Goal: Task Accomplishment & Management: Complete application form

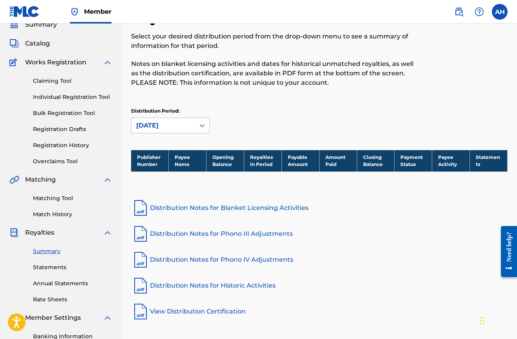
scroll to position [28, 0]
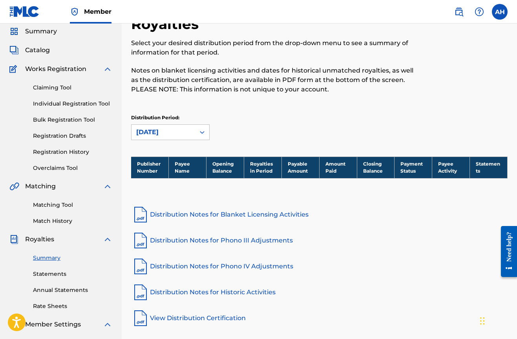
scroll to position [102, 0]
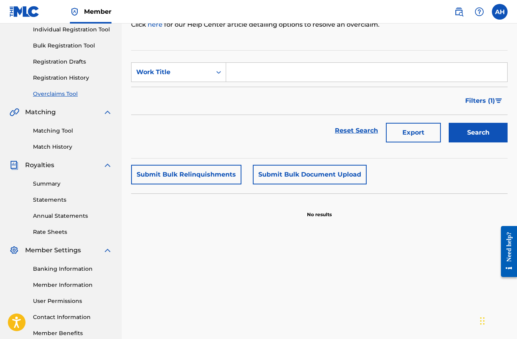
click at [262, 80] on input "Search Form" at bounding box center [366, 72] width 281 height 19
type input "gates to venus"
click at [478, 133] on button "Search" at bounding box center [478, 133] width 59 height 20
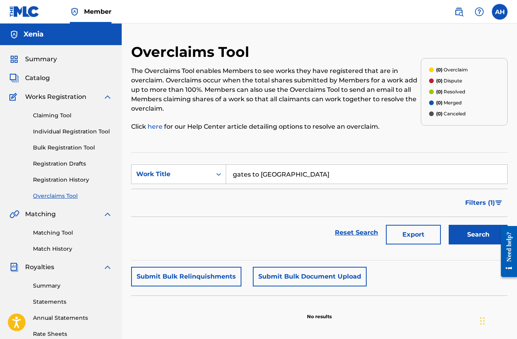
scroll to position [0, 0]
click at [43, 62] on span "Summary" at bounding box center [41, 59] width 32 height 9
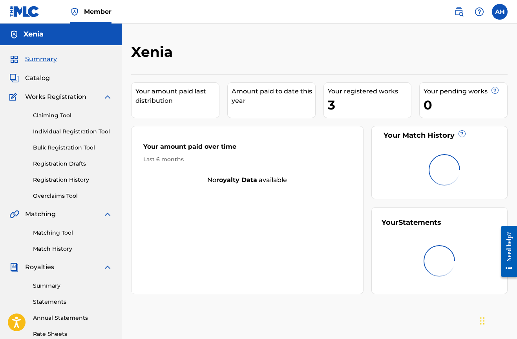
click at [43, 74] on span "Catalog" at bounding box center [37, 77] width 25 height 9
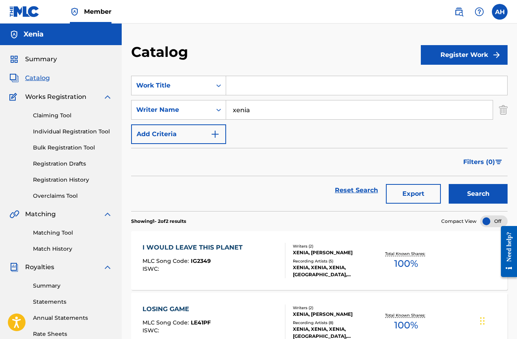
click at [54, 64] on div "Summary Catalog Works Registration Claiming Tool Individual Registration Tool B…" at bounding box center [61, 247] width 122 height 404
click at [65, 94] on span "Works Registration" at bounding box center [55, 96] width 61 height 9
click at [63, 115] on link "Claiming Tool" at bounding box center [72, 116] width 79 height 8
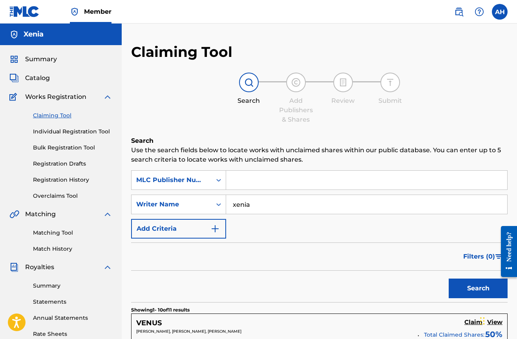
click at [262, 171] on input "Search Form" at bounding box center [366, 180] width 281 height 19
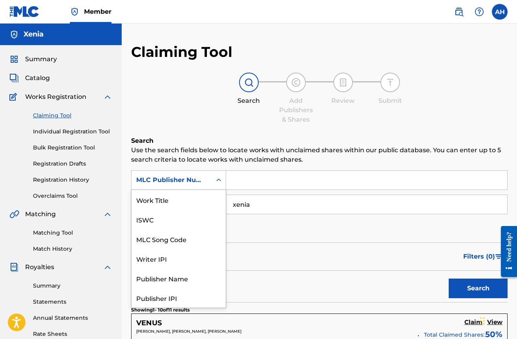
click at [209, 182] on div "MLC Publisher Number" at bounding box center [172, 180] width 80 height 15
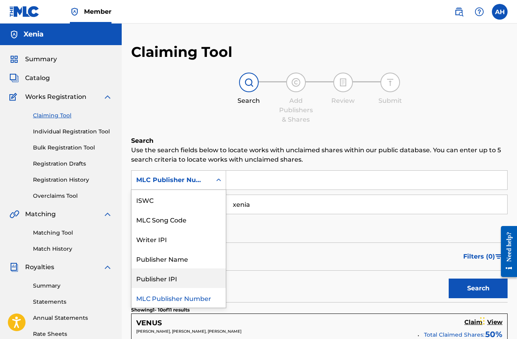
click at [322, 282] on div "Search" at bounding box center [319, 286] width 377 height 31
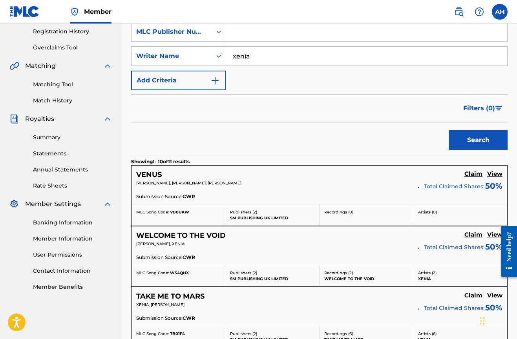
scroll to position [155, 0]
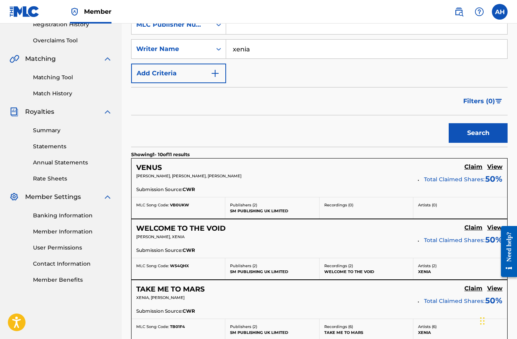
click at [473, 167] on h5 "Claim" at bounding box center [474, 166] width 18 height 7
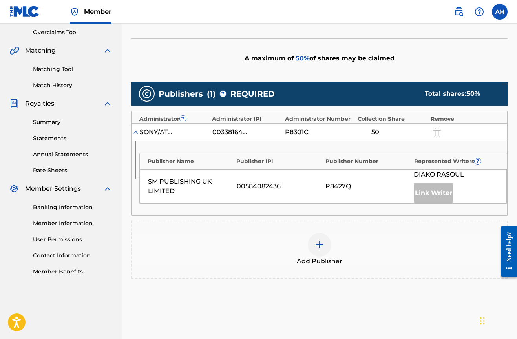
scroll to position [180, 0]
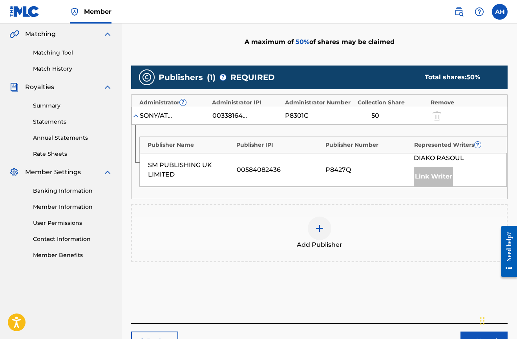
click at [316, 233] on div at bounding box center [320, 229] width 24 height 24
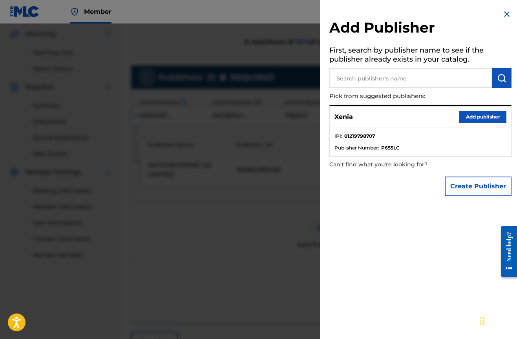
click at [492, 121] on button "Add publisher" at bounding box center [482, 117] width 47 height 12
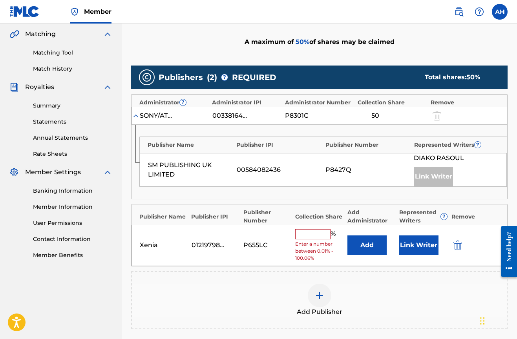
click at [311, 230] on input "text" at bounding box center [312, 234] width 35 height 10
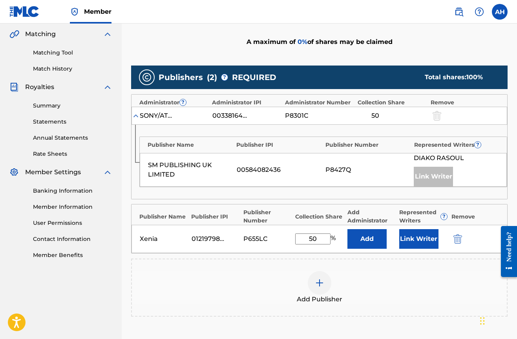
type input "50"
click at [429, 243] on button "Link Writer" at bounding box center [418, 239] width 39 height 20
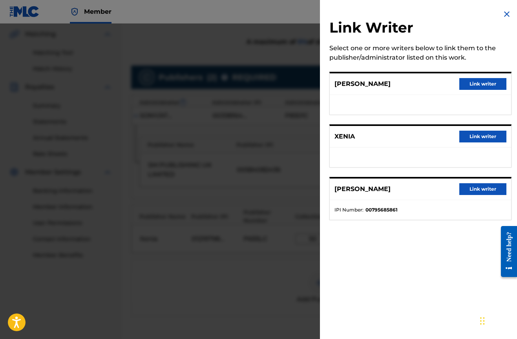
click at [477, 135] on button "Link writer" at bounding box center [482, 137] width 47 height 12
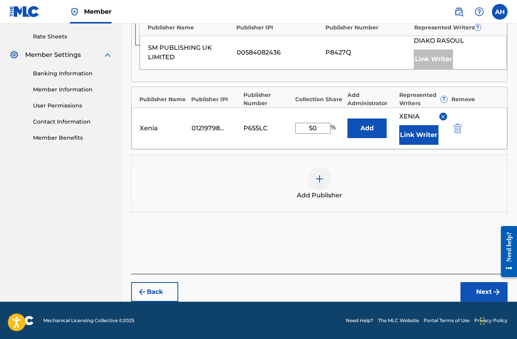
click at [474, 294] on button "Next" at bounding box center [484, 292] width 47 height 20
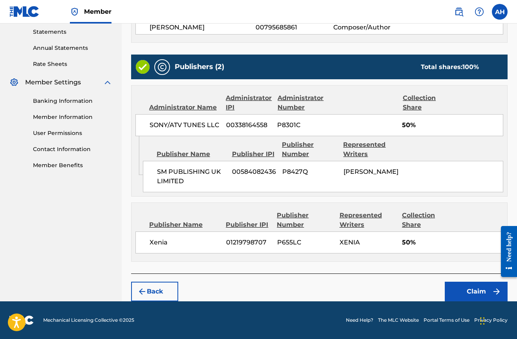
scroll to position [269, 0]
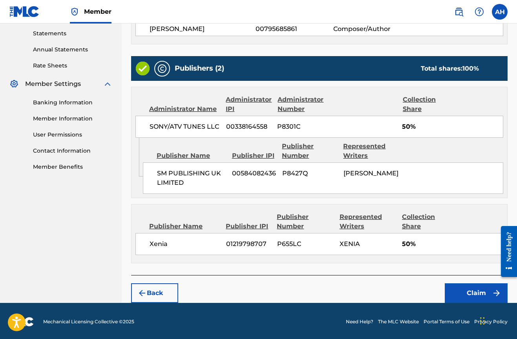
drag, startPoint x: 455, startPoint y: 294, endPoint x: 466, endPoint y: 186, distance: 108.9
click at [466, 185] on div "Claiming Tool Search Add Publishers & Shares Review Submit Review Review your i…" at bounding box center [319, 39] width 377 height 529
click at [466, 287] on button "Claim" at bounding box center [476, 294] width 63 height 20
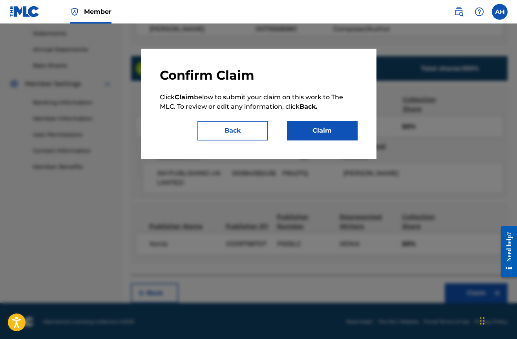
click at [332, 133] on button "Claim" at bounding box center [322, 131] width 71 height 20
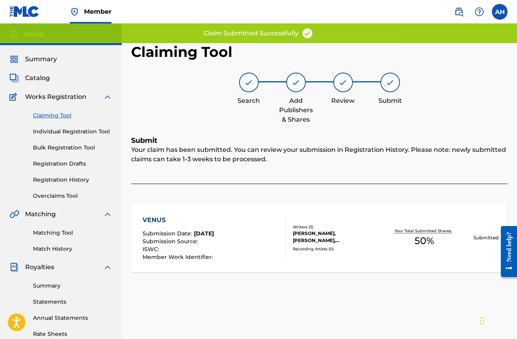
scroll to position [0, 0]
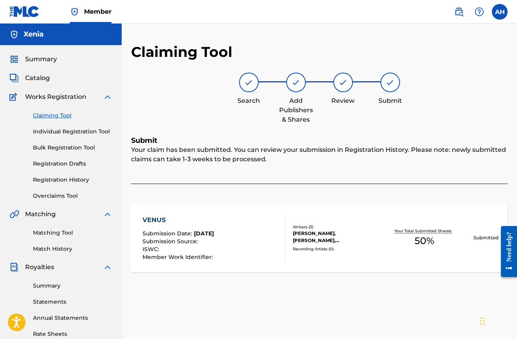
click at [58, 117] on link "Claiming Tool" at bounding box center [72, 116] width 79 height 8
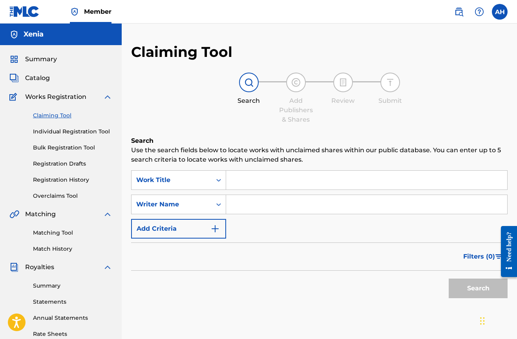
click at [249, 180] on input "Search Form" at bounding box center [366, 180] width 281 height 19
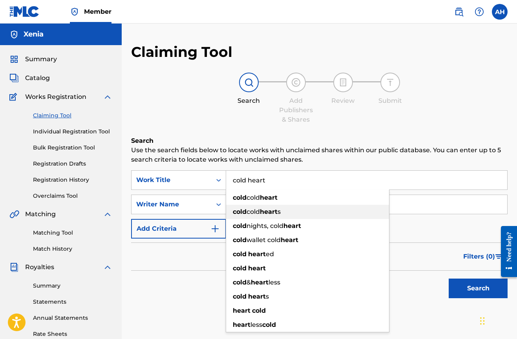
type input "cold heart"
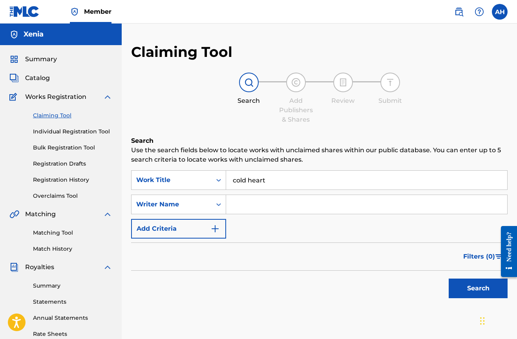
click at [406, 206] on input "Search Form" at bounding box center [366, 204] width 281 height 19
type input "xenia"
click at [478, 289] on button "Search" at bounding box center [478, 289] width 59 height 20
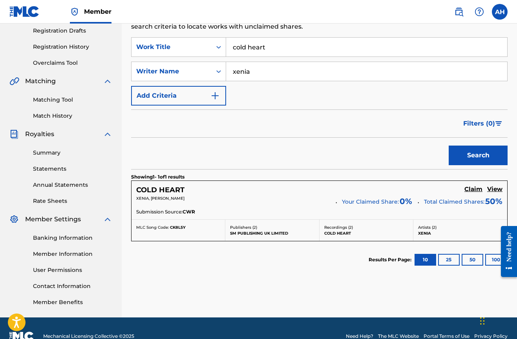
scroll to position [136, 0]
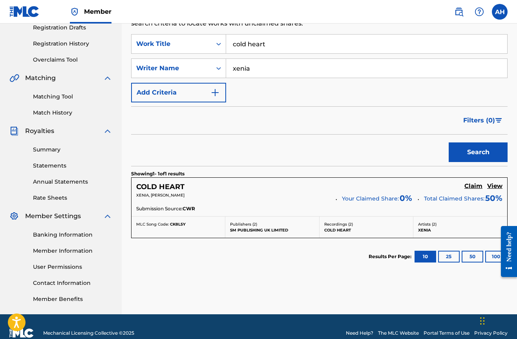
click at [476, 187] on h5 "Claim" at bounding box center [474, 186] width 18 height 7
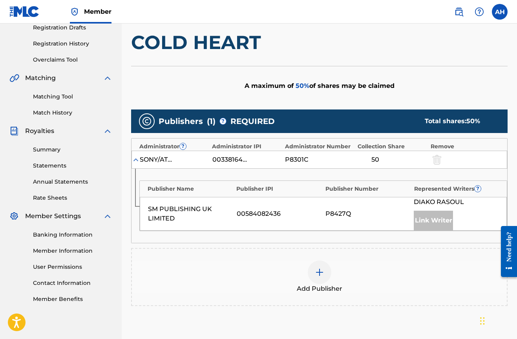
click at [317, 277] on div at bounding box center [320, 273] width 24 height 24
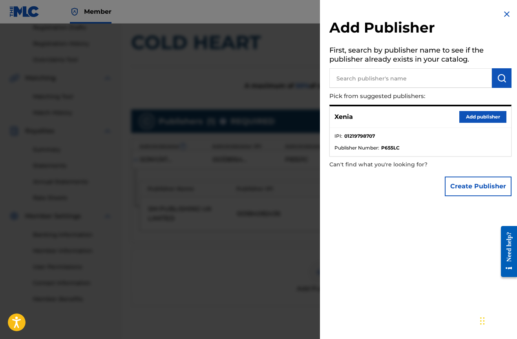
click at [488, 117] on button "Add publisher" at bounding box center [482, 117] width 47 height 12
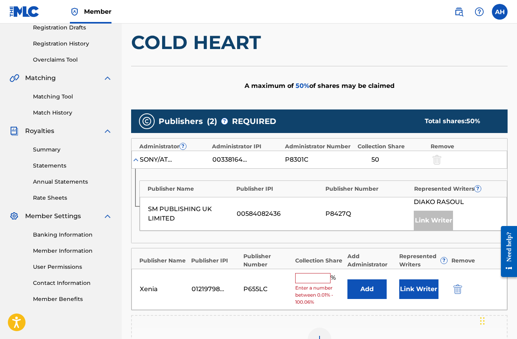
click at [312, 274] on input "text" at bounding box center [312, 278] width 35 height 10
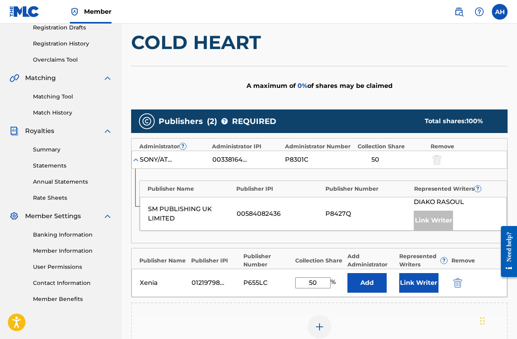
type input "50"
click at [418, 277] on button "Link Writer" at bounding box center [418, 283] width 39 height 20
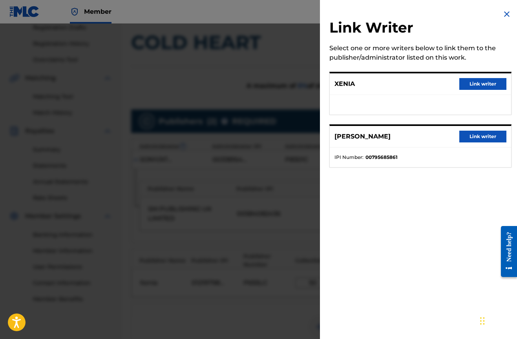
click at [468, 82] on button "Link writer" at bounding box center [482, 84] width 47 height 12
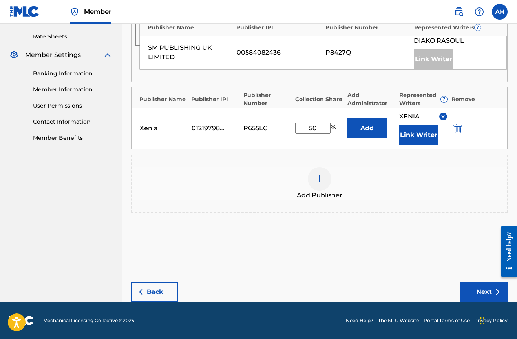
click at [483, 289] on button "Next" at bounding box center [484, 292] width 47 height 20
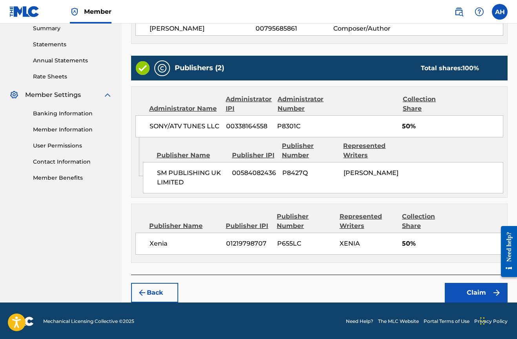
scroll to position [257, 0]
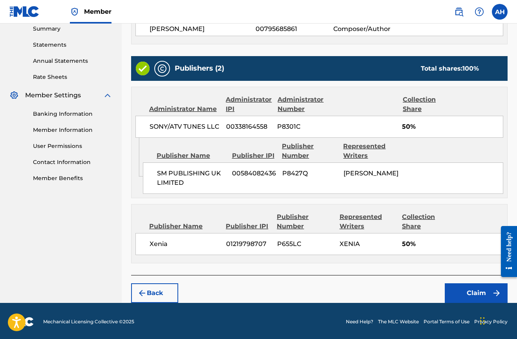
drag, startPoint x: 461, startPoint y: 290, endPoint x: 388, endPoint y: 281, distance: 73.5
click at [388, 281] on div "Back Claim" at bounding box center [319, 289] width 377 height 28
click at [474, 292] on button "Claim" at bounding box center [476, 294] width 63 height 20
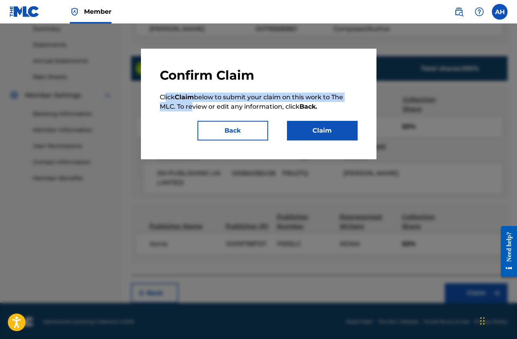
drag, startPoint x: 166, startPoint y: 97, endPoint x: 189, endPoint y: 109, distance: 25.6
click at [189, 109] on p "Click Claim below to submit your claim on this work to The MLC. To review or ed…" at bounding box center [259, 102] width 198 height 19
click at [221, 94] on p "Click Claim below to submit your claim on this work to The MLC. To review or ed…" at bounding box center [259, 102] width 198 height 19
drag, startPoint x: 214, startPoint y: 94, endPoint x: 245, endPoint y: 104, distance: 32.0
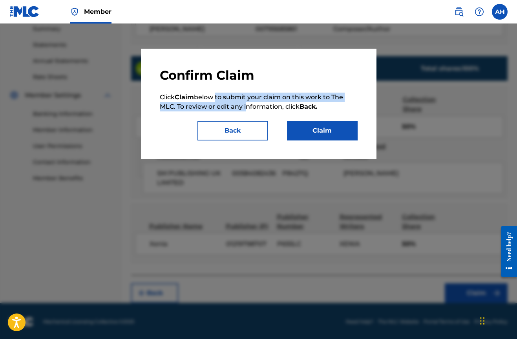
click at [245, 104] on p "Click Claim below to submit your claim on this work to The MLC. To review or ed…" at bounding box center [259, 102] width 198 height 19
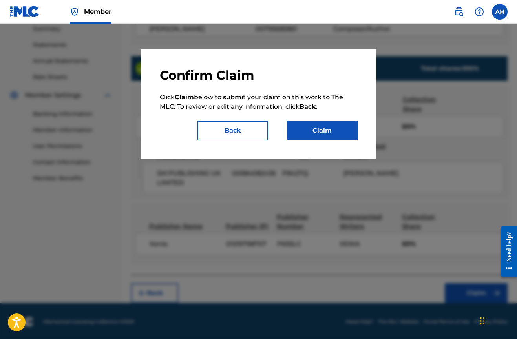
click at [322, 130] on button "Claim" at bounding box center [322, 131] width 71 height 20
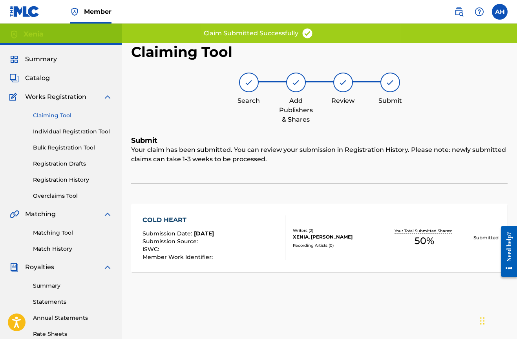
scroll to position [0, 0]
click at [67, 117] on link "Claiming Tool" at bounding box center [72, 116] width 79 height 8
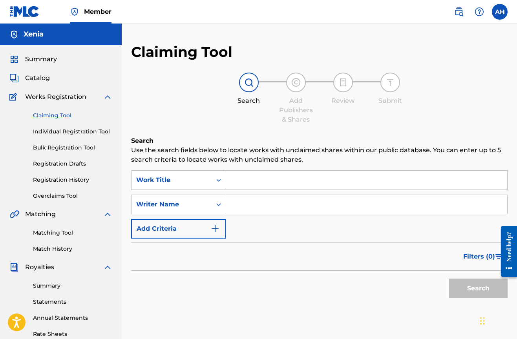
click at [259, 181] on input "Search Form" at bounding box center [366, 180] width 281 height 19
click at [248, 205] on input "Search Form" at bounding box center [366, 204] width 281 height 19
type input "xenia"
click at [267, 181] on input "Search Form" at bounding box center [366, 180] width 281 height 19
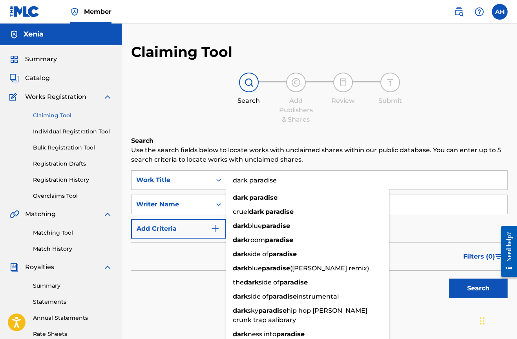
type input "dark paradise"
click at [478, 289] on button "Search" at bounding box center [478, 289] width 59 height 20
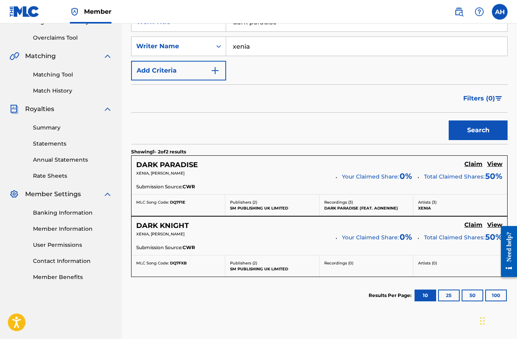
scroll to position [160, 0]
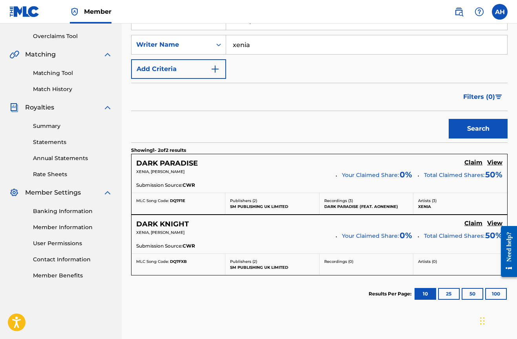
click at [495, 163] on h5 "View" at bounding box center [494, 162] width 15 height 7
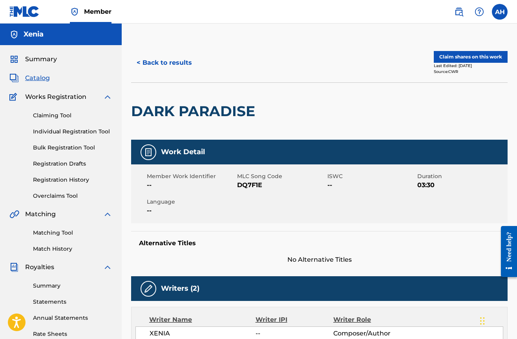
click at [472, 55] on button "Claim shares on this work" at bounding box center [471, 57] width 74 height 12
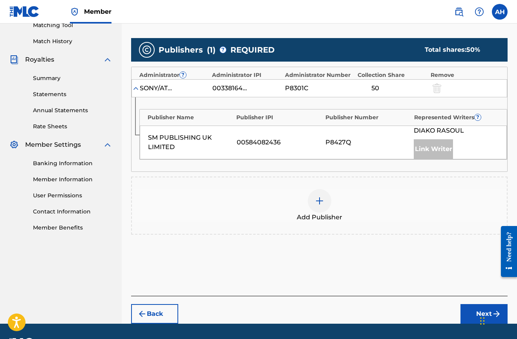
scroll to position [196, 0]
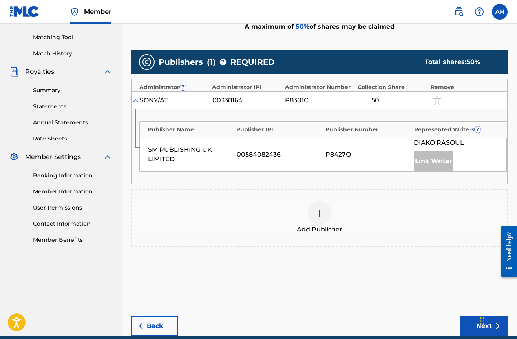
drag, startPoint x: 436, startPoint y: 100, endPoint x: 454, endPoint y: 91, distance: 19.5
click at [454, 91] on div "SONY/ATV TUNES LLC 00338164558 P8301C 50" at bounding box center [320, 100] width 376 height 18
click at [435, 99] on div at bounding box center [436, 100] width 12 height 9
click at [317, 217] on img at bounding box center [319, 213] width 9 height 9
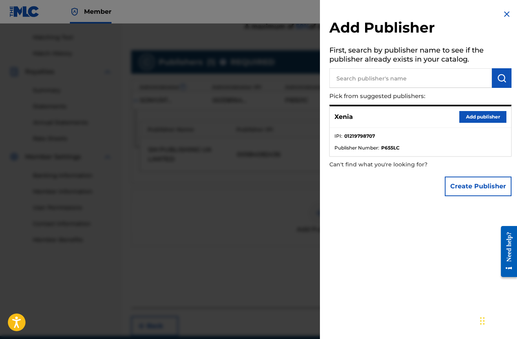
click at [498, 113] on button "Add publisher" at bounding box center [482, 117] width 47 height 12
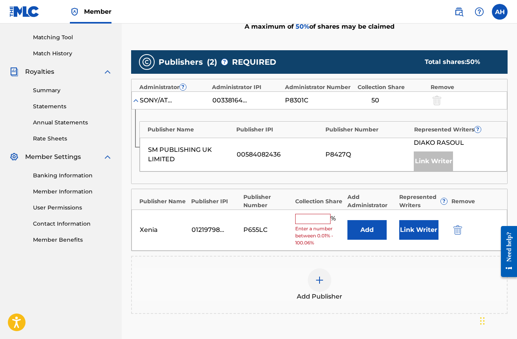
click at [316, 216] on input "text" at bounding box center [312, 219] width 35 height 10
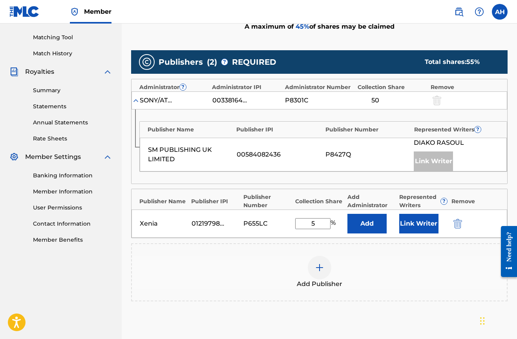
type input "50"
drag, startPoint x: 322, startPoint y: 220, endPoint x: 292, endPoint y: 219, distance: 29.5
click at [295, 219] on input "50" at bounding box center [312, 223] width 35 height 11
type input "33.34"
click at [361, 225] on button "Add" at bounding box center [367, 224] width 39 height 20
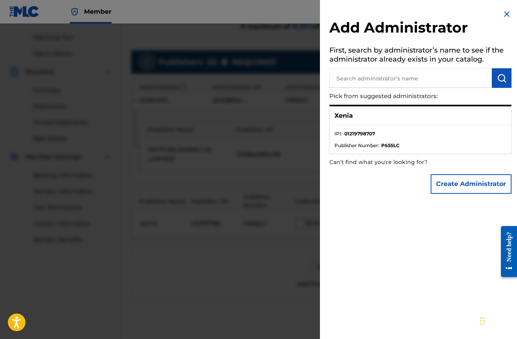
click at [378, 132] on li "IPI : 01219798707" at bounding box center [421, 136] width 172 height 12
click at [342, 115] on p "Xenia" at bounding box center [344, 115] width 18 height 9
click at [369, 139] on li "IPI : 01219798707" at bounding box center [421, 136] width 172 height 12
click at [389, 148] on strong "P655LC" at bounding box center [390, 145] width 18 height 7
click at [406, 81] on input "text" at bounding box center [410, 78] width 163 height 20
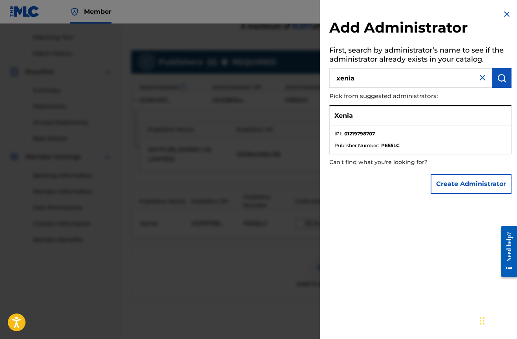
type input "xenia"
click at [338, 122] on div "Xenia" at bounding box center [420, 115] width 181 height 19
click at [455, 181] on button "Create Administrator" at bounding box center [471, 184] width 81 height 20
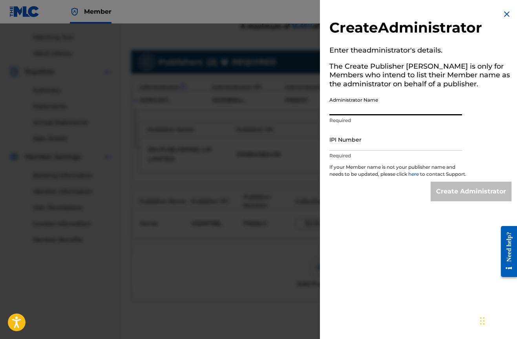
click at [354, 112] on input "Administrator Name" at bounding box center [395, 104] width 133 height 22
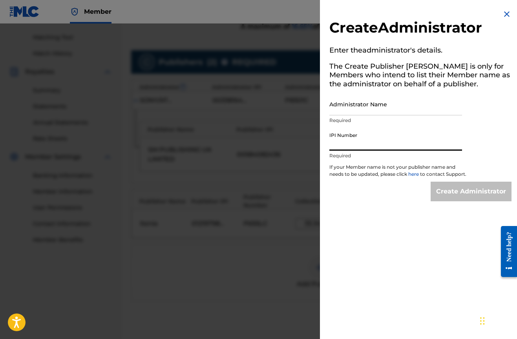
click at [391, 148] on input "IPI Number" at bounding box center [395, 139] width 133 height 22
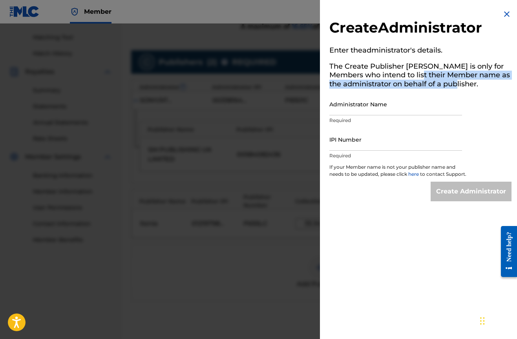
drag, startPoint x: 410, startPoint y: 74, endPoint x: 470, endPoint y: 88, distance: 62.5
click at [469, 88] on h5 "The Create Publisher button is only for Members who intend to list their Member…" at bounding box center [420, 77] width 182 height 34
click at [471, 88] on h5 "The Create Publisher button is only for Members who intend to list their Member…" at bounding box center [420, 77] width 182 height 34
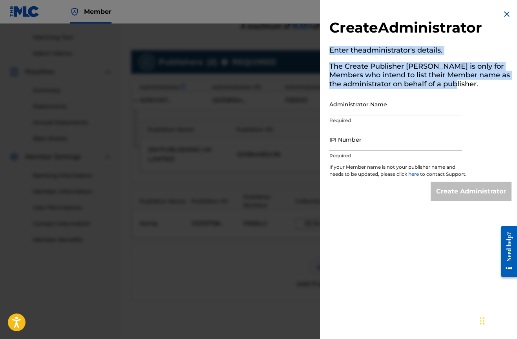
drag, startPoint x: 471, startPoint y: 88, endPoint x: 368, endPoint y: 42, distance: 112.3
click at [368, 42] on div "Create Administrator Enter the administrator 's details. The Create Publisher b…" at bounding box center [420, 105] width 201 height 211
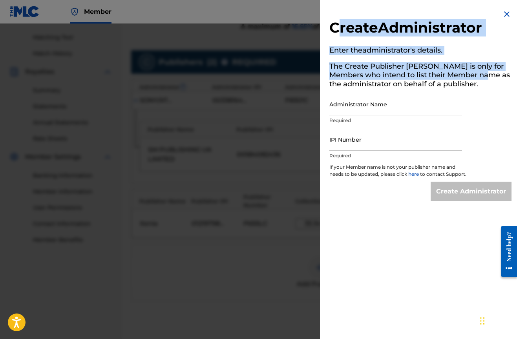
drag, startPoint x: 338, startPoint y: 26, endPoint x: 480, endPoint y: 74, distance: 150.0
click at [480, 74] on div "Create Administrator Enter the administrator 's details. The Create Publisher b…" at bounding box center [420, 105] width 201 height 211
click at [480, 74] on h5 "The Create Publisher button is only for Members who intend to list their Member…" at bounding box center [420, 77] width 182 height 34
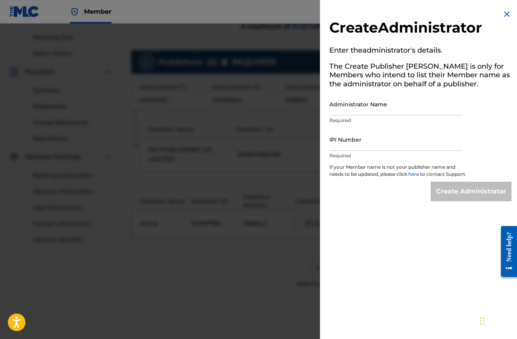
click at [502, 15] on img at bounding box center [506, 13] width 9 height 9
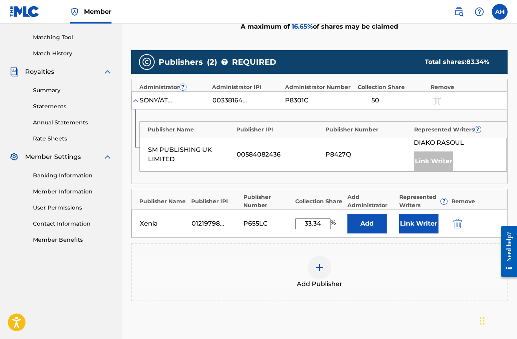
click at [415, 219] on button "Link Writer" at bounding box center [418, 224] width 39 height 20
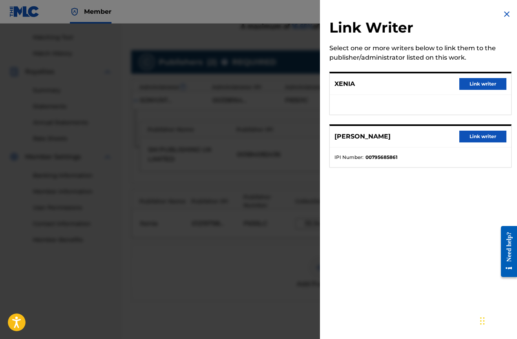
click at [474, 83] on button "Link writer" at bounding box center [482, 84] width 47 height 12
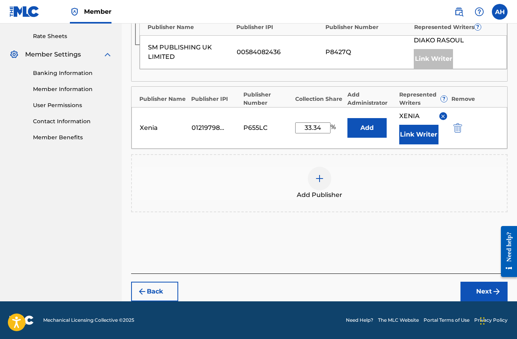
scroll to position [298, 0]
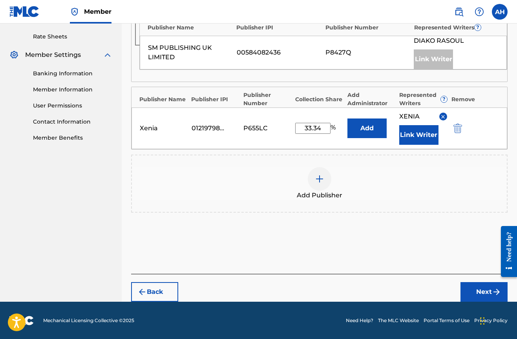
click at [481, 294] on button "Next" at bounding box center [484, 292] width 47 height 20
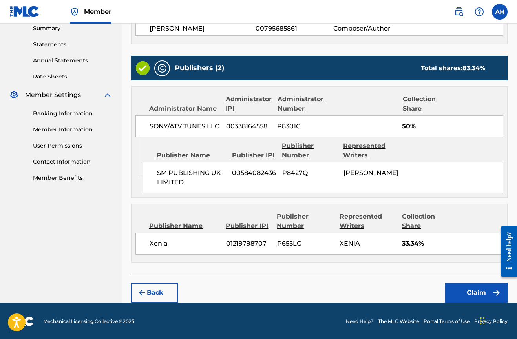
scroll to position [257, 0]
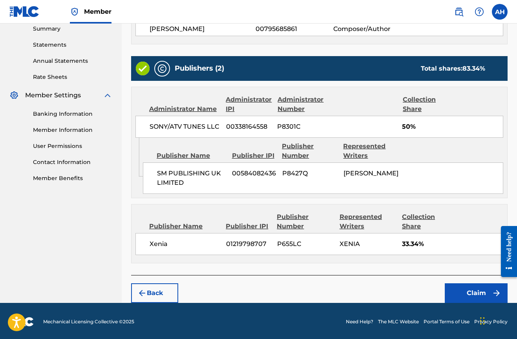
click at [470, 294] on button "Claim" at bounding box center [476, 294] width 63 height 20
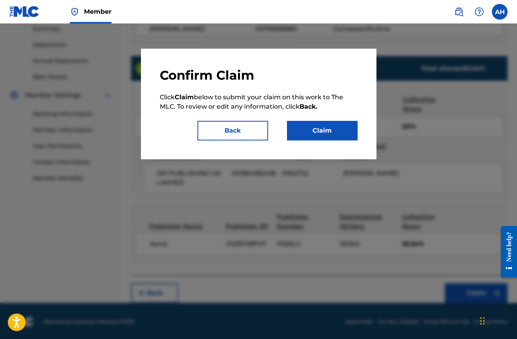
click at [318, 131] on button "Claim" at bounding box center [322, 131] width 71 height 20
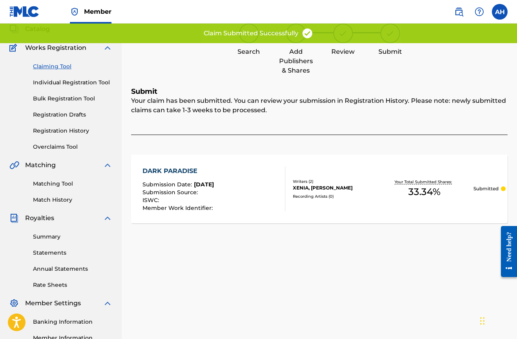
scroll to position [42, 0]
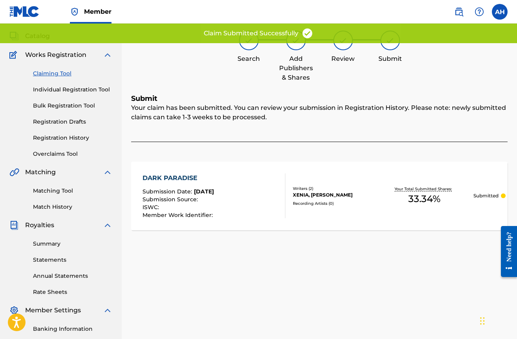
click at [58, 73] on link "Claiming Tool" at bounding box center [72, 74] width 79 height 8
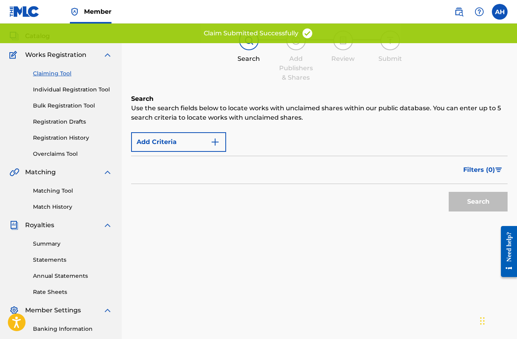
scroll to position [0, 0]
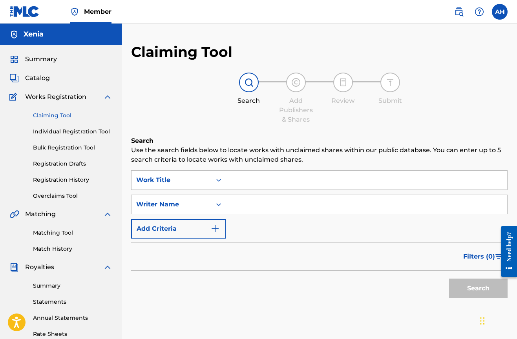
click at [262, 179] on input "Search Form" at bounding box center [366, 180] width 281 height 19
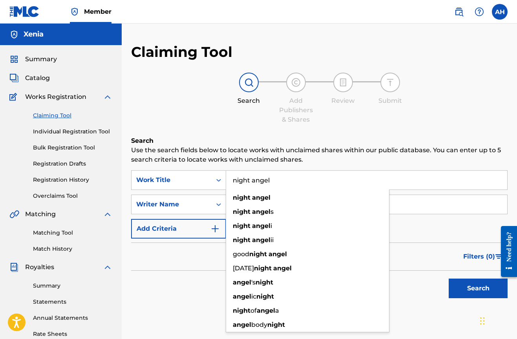
type input "night angel"
click at [478, 289] on button "Search" at bounding box center [478, 289] width 59 height 20
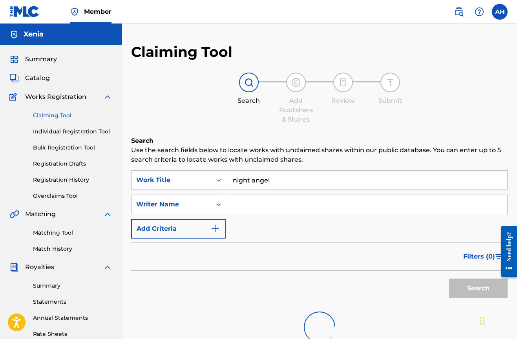
click at [261, 211] on input "Search Form" at bounding box center [366, 204] width 281 height 19
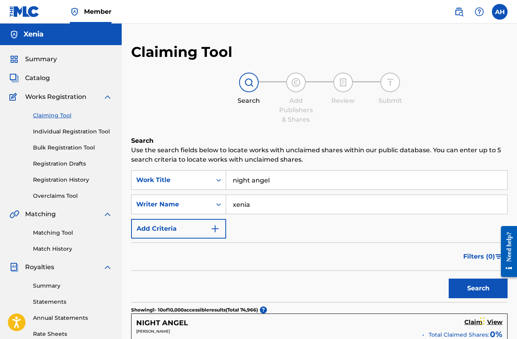
type input "xenia"
click at [478, 289] on button "Search" at bounding box center [478, 289] width 59 height 20
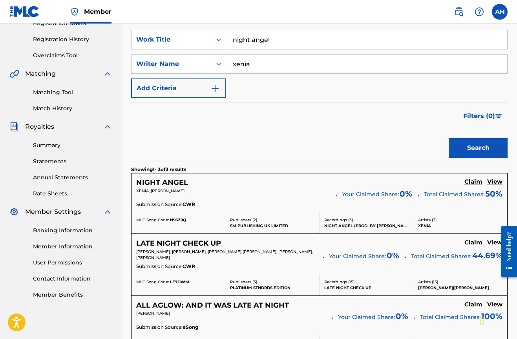
scroll to position [160, 0]
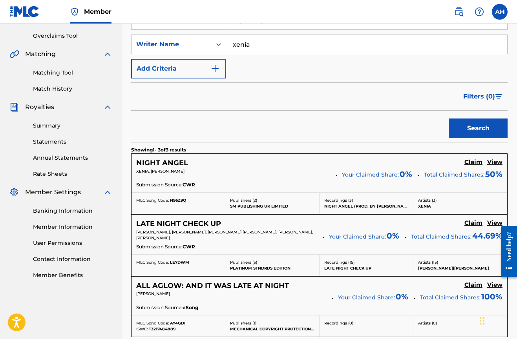
click at [474, 161] on h5 "Claim" at bounding box center [474, 162] width 18 height 7
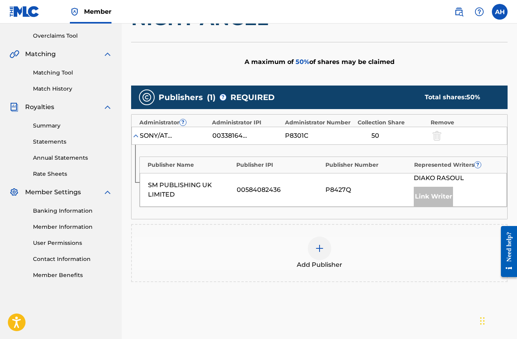
click at [303, 243] on div "Add Publisher" at bounding box center [319, 253] width 375 height 33
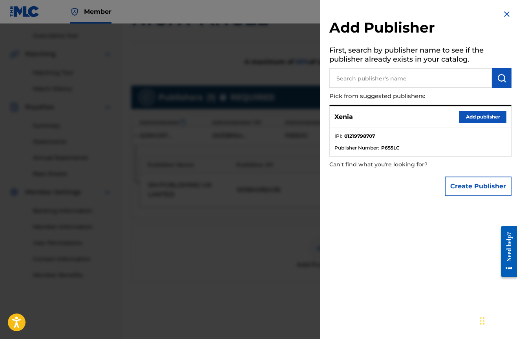
click at [380, 77] on input "text" at bounding box center [410, 78] width 163 height 20
click at [484, 119] on button "Add publisher" at bounding box center [482, 117] width 47 height 12
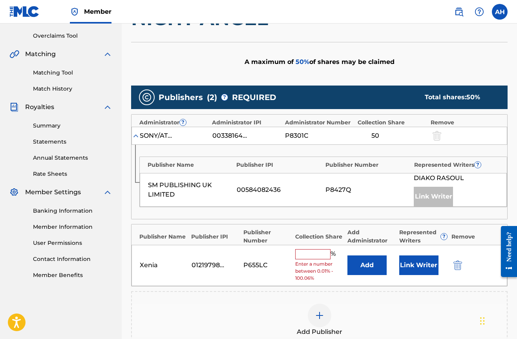
click at [314, 255] on input "text" at bounding box center [312, 254] width 35 height 10
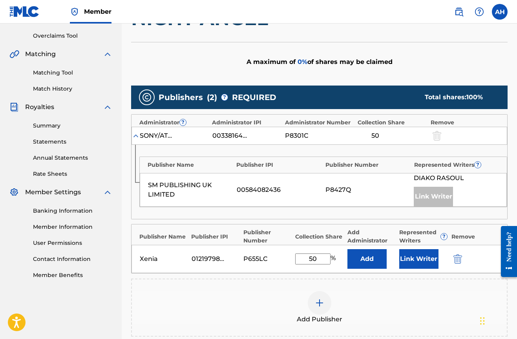
type input "50"
click at [415, 260] on button "Link Writer" at bounding box center [418, 259] width 39 height 20
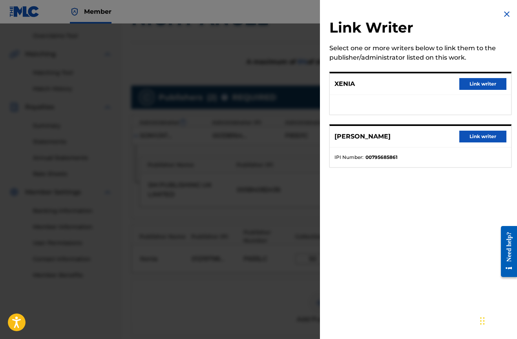
click at [481, 85] on button "Link writer" at bounding box center [482, 84] width 47 height 12
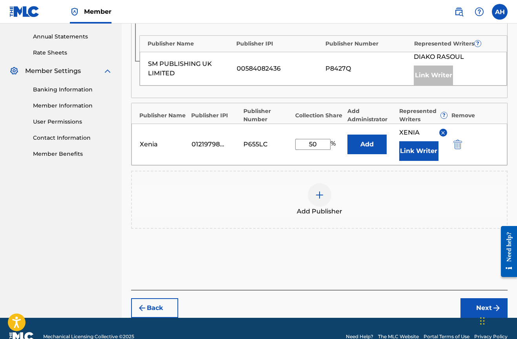
click at [475, 308] on button "Next" at bounding box center [484, 308] width 47 height 20
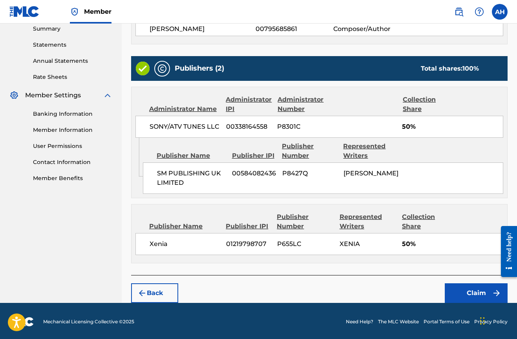
click at [473, 298] on button "Claim" at bounding box center [476, 294] width 63 height 20
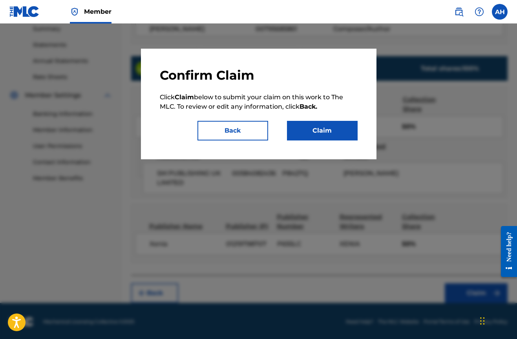
click at [331, 137] on button "Claim" at bounding box center [322, 131] width 71 height 20
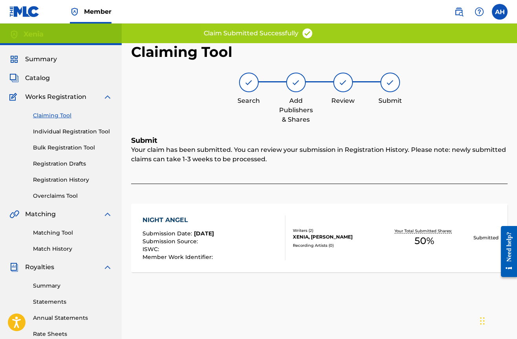
scroll to position [0, 0]
click at [58, 119] on link "Claiming Tool" at bounding box center [72, 116] width 79 height 8
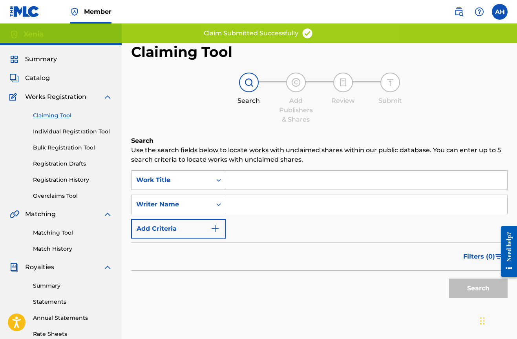
click at [228, 183] on input "Search Form" at bounding box center [366, 180] width 281 height 19
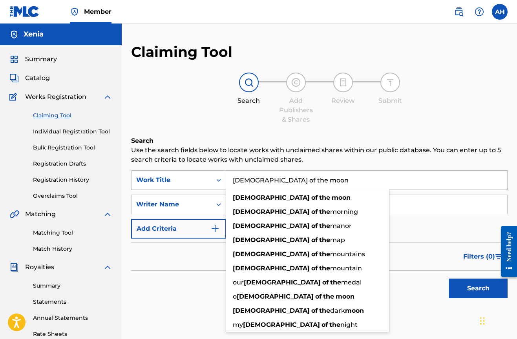
type input "lady of the moon"
click at [478, 289] on button "Search" at bounding box center [478, 289] width 59 height 20
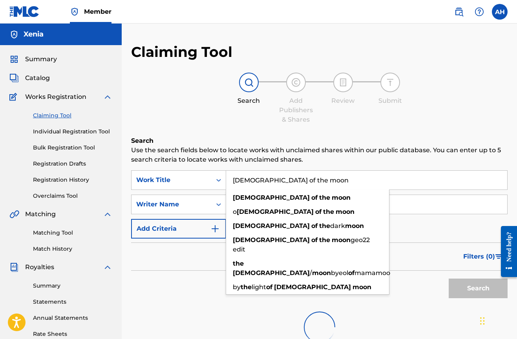
click at [426, 208] on input "Search Form" at bounding box center [366, 204] width 281 height 19
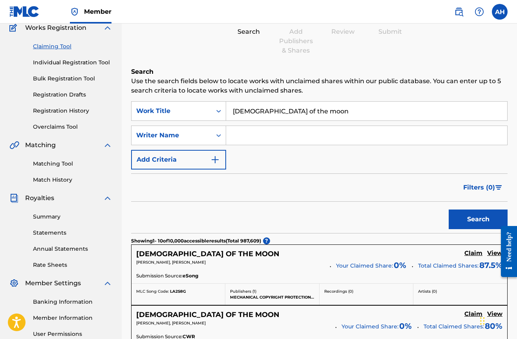
scroll to position [70, 0]
type input "xenia"
click at [478, 219] on button "Search" at bounding box center [478, 219] width 59 height 20
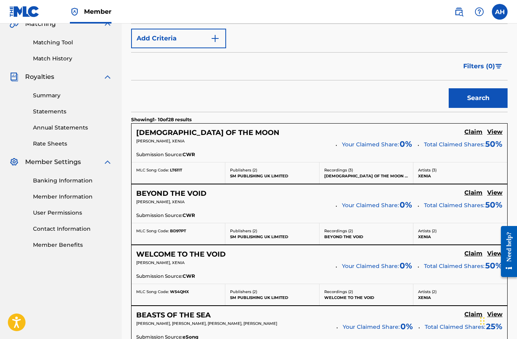
scroll to position [191, 0]
click at [472, 132] on h5 "Claim" at bounding box center [474, 131] width 18 height 7
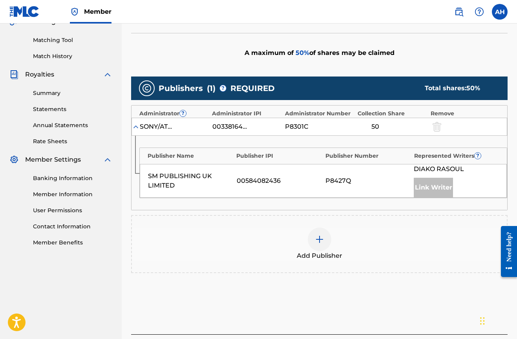
scroll to position [194, 0]
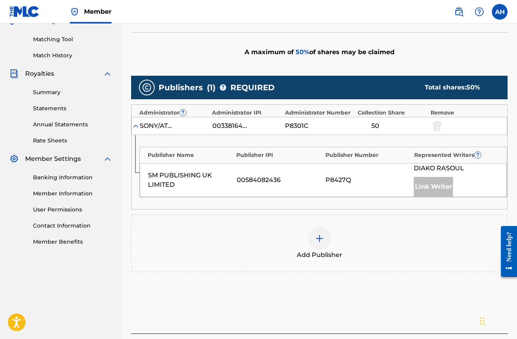
click at [317, 234] on img at bounding box center [319, 238] width 9 height 9
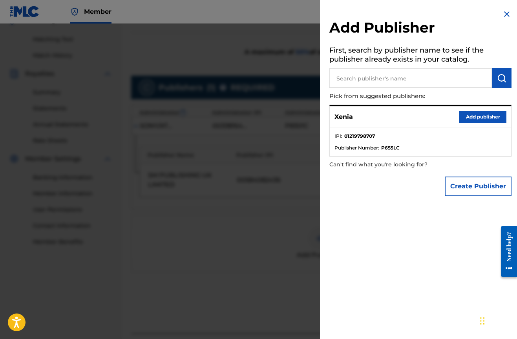
click at [486, 125] on div "Xenia Add publisher" at bounding box center [420, 117] width 181 height 22
click at [485, 118] on button "Add publisher" at bounding box center [482, 117] width 47 height 12
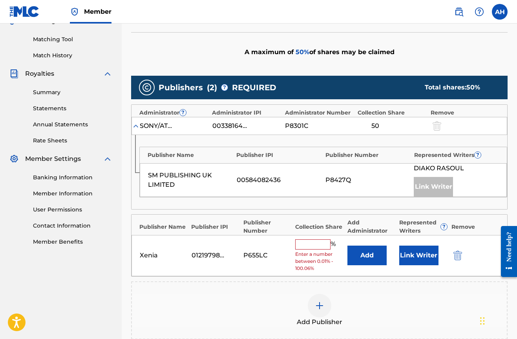
click at [408, 246] on button "Link Writer" at bounding box center [418, 256] width 39 height 20
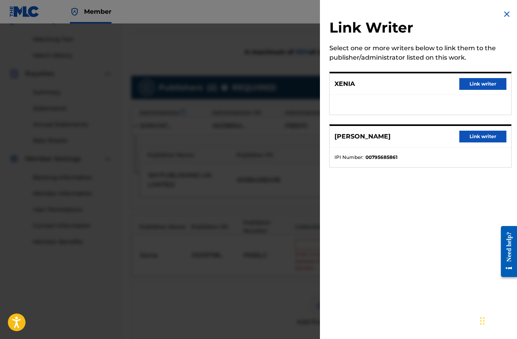
click at [465, 80] on button "Link writer" at bounding box center [482, 84] width 47 height 12
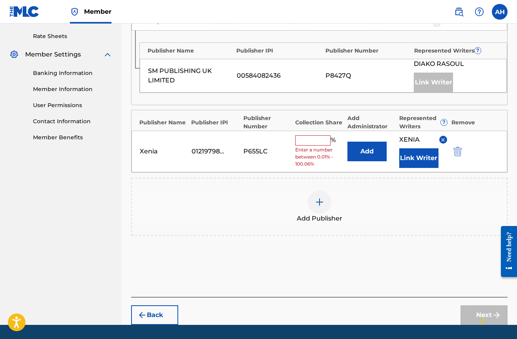
scroll to position [298, 0]
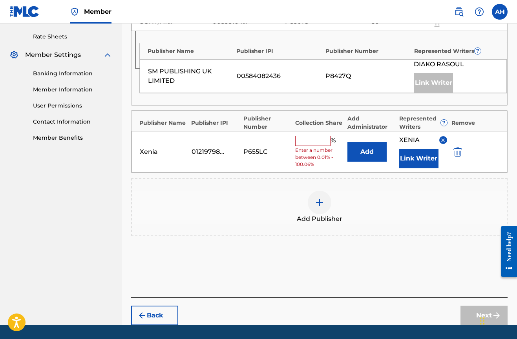
click at [316, 136] on input "text" at bounding box center [312, 141] width 35 height 10
type input "50"
click at [479, 306] on button "Next" at bounding box center [484, 316] width 47 height 20
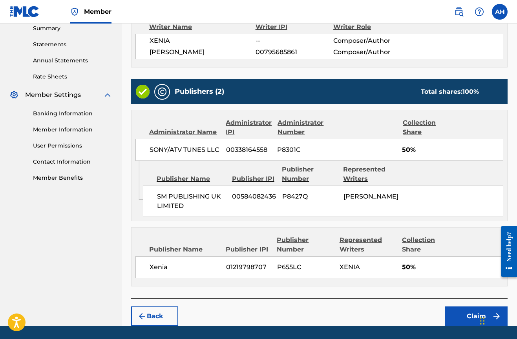
scroll to position [257, 0]
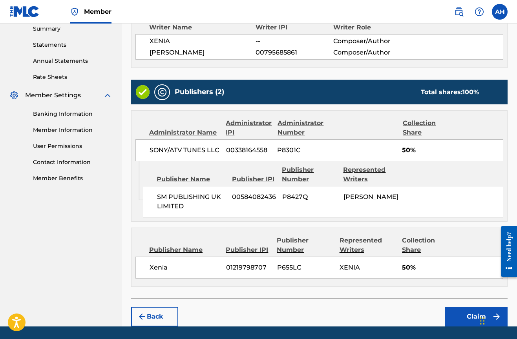
click at [472, 307] on button "Claim" at bounding box center [476, 317] width 63 height 20
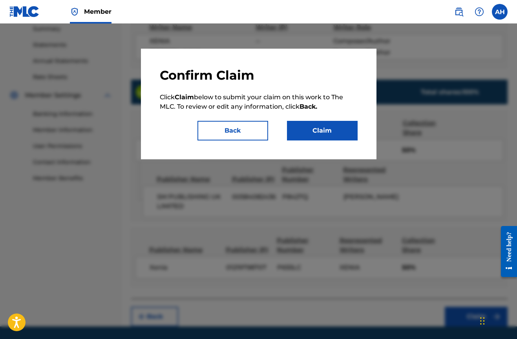
click at [334, 139] on button "Claim" at bounding box center [322, 131] width 71 height 20
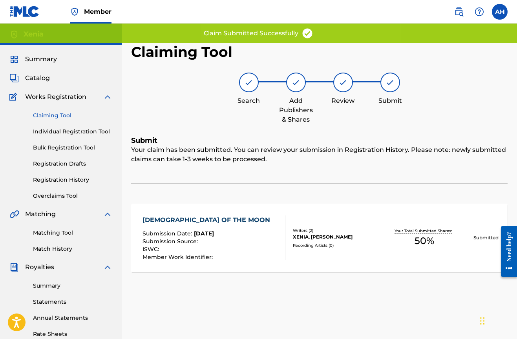
scroll to position [0, 0]
click at [59, 113] on link "Claiming Tool" at bounding box center [72, 116] width 79 height 8
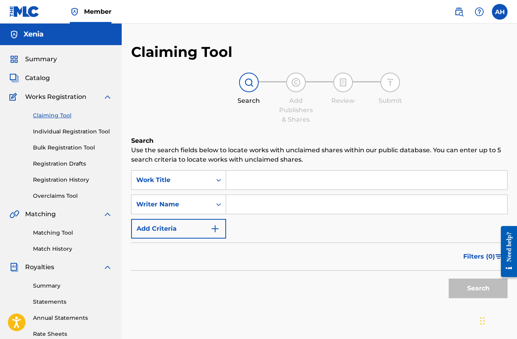
click at [249, 183] on input "Search Form" at bounding box center [366, 180] width 281 height 19
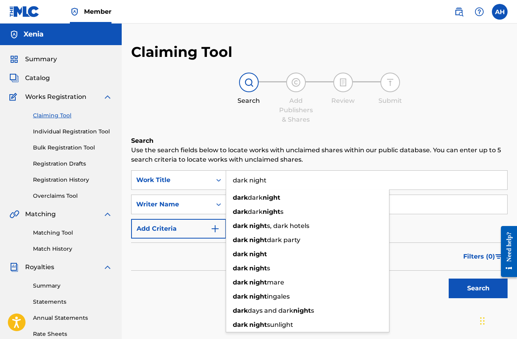
type input "dark night"
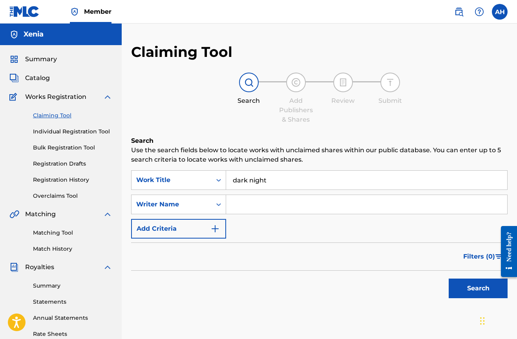
click at [440, 209] on input "Search Form" at bounding box center [366, 204] width 281 height 19
type input "xenia"
click at [478, 289] on button "Search" at bounding box center [478, 289] width 59 height 20
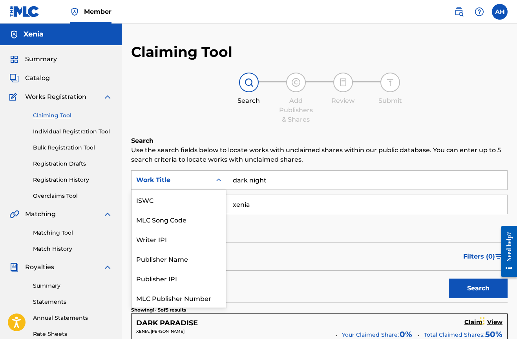
click at [174, 183] on div "Work Title" at bounding box center [171, 180] width 71 height 9
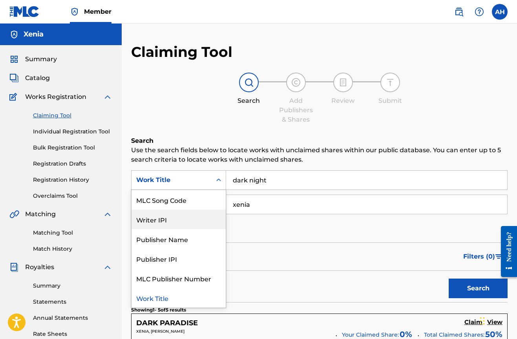
click at [171, 218] on div "Writer IPI" at bounding box center [179, 220] width 94 height 20
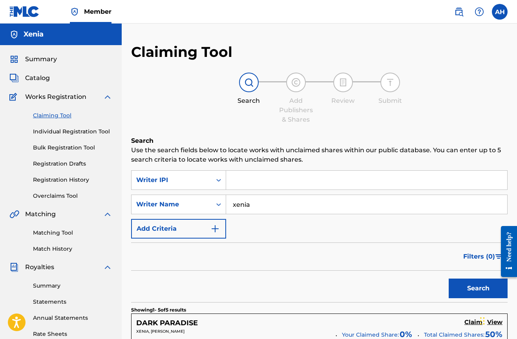
click at [254, 180] on input "Search Form" at bounding box center [366, 180] width 281 height 19
paste input "1219798707"
type input "1219798707"
click at [478, 289] on button "Search" at bounding box center [478, 289] width 59 height 20
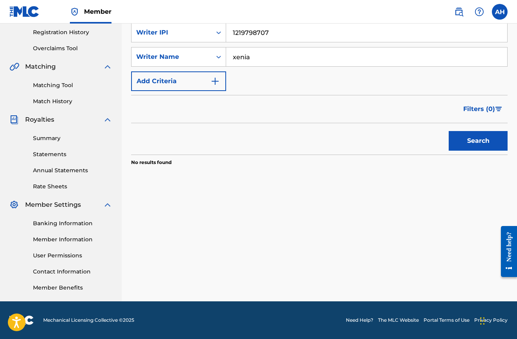
scroll to position [148, 0]
drag, startPoint x: 262, startPoint y: 65, endPoint x: 221, endPoint y: 53, distance: 42.9
click at [225, 53] on div "SearchWithCriteriae821b90e-1040-43ae-a3bf-75c801959626 Writer Name xenia" at bounding box center [319, 57] width 377 height 20
click at [478, 141] on button "Search" at bounding box center [478, 141] width 59 height 20
drag, startPoint x: 287, startPoint y: 32, endPoint x: 162, endPoint y: 10, distance: 126.7
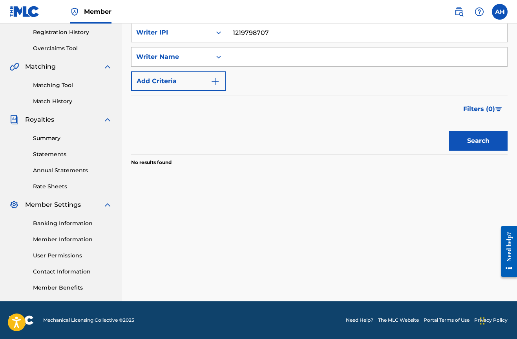
click at [162, 10] on div "Member AH AH Ayesha Hussain x33nia@gmail.com Notification Preferences Profile L…" at bounding box center [258, 95] width 517 height 487
click at [255, 49] on input "Search Form" at bounding box center [366, 57] width 281 height 19
click at [214, 55] on div "Search Form" at bounding box center [219, 57] width 14 height 14
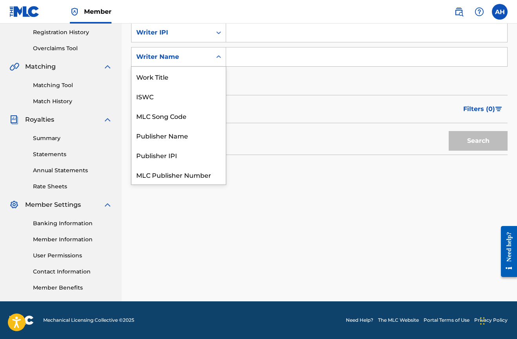
scroll to position [20, 0]
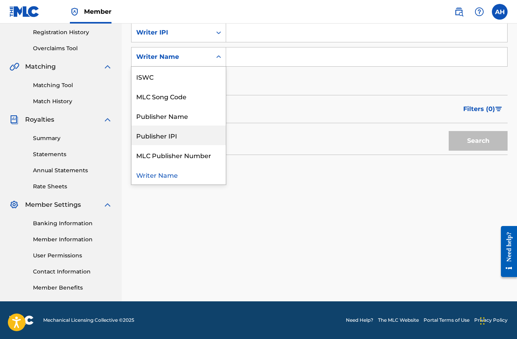
click at [192, 136] on div "Publisher IPI" at bounding box center [179, 136] width 94 height 20
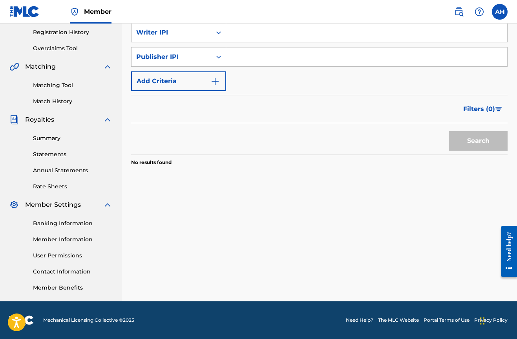
click at [260, 57] on input "Search Form" at bounding box center [366, 57] width 281 height 19
paste input "1219798707"
type input "1219798707"
click at [490, 144] on button "Search" at bounding box center [478, 141] width 59 height 20
drag, startPoint x: 282, startPoint y: 57, endPoint x: 188, endPoint y: 35, distance: 96.4
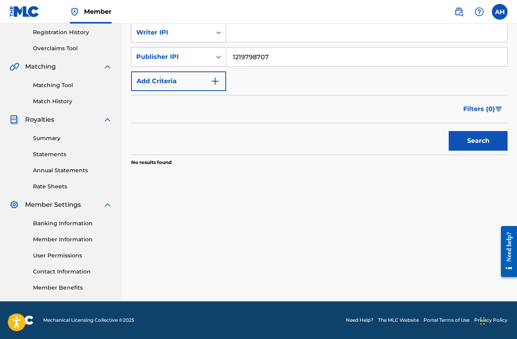
click at [188, 35] on div "SearchWithCriteriabc420851-62fe-45e4-9f2d-c5afcbe6d4b6 Writer IPI SearchWithCri…" at bounding box center [319, 57] width 377 height 68
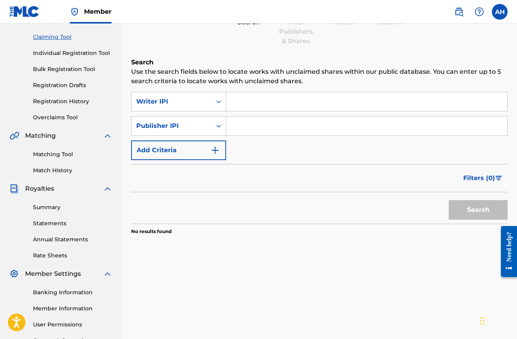
scroll to position [64, 0]
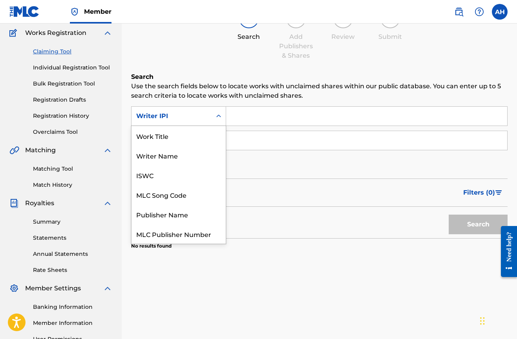
click at [199, 106] on div "Writer IPI" at bounding box center [178, 116] width 95 height 20
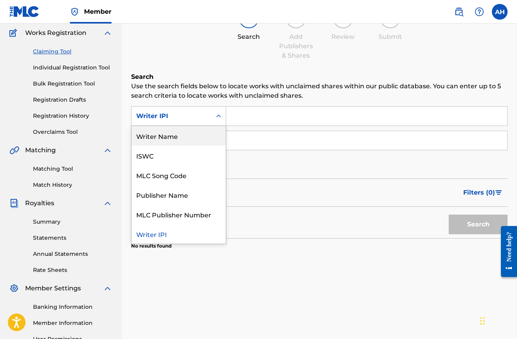
click at [191, 133] on div "Writer Name" at bounding box center [179, 136] width 94 height 20
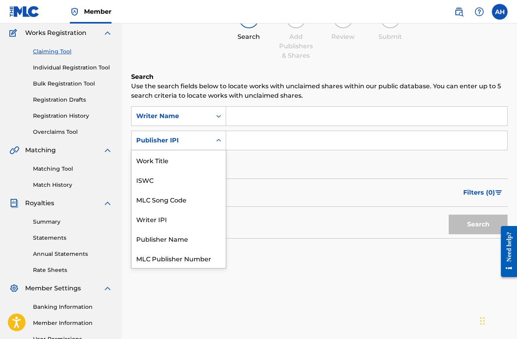
click at [210, 139] on div "Publisher IPI" at bounding box center [172, 140] width 80 height 15
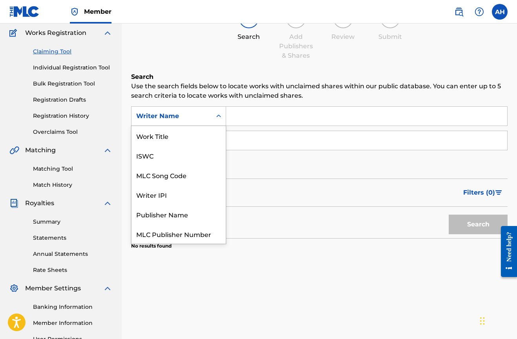
click at [199, 120] on div "Writer Name" at bounding box center [171, 116] width 71 height 9
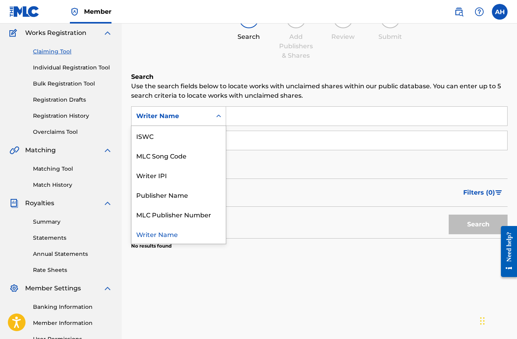
click at [188, 234] on div "Writer Name" at bounding box center [179, 234] width 94 height 20
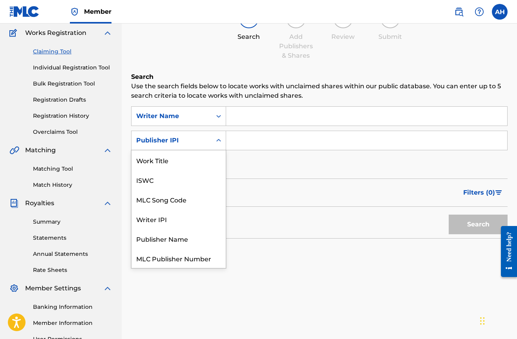
click at [176, 139] on div "Publisher IPI" at bounding box center [171, 140] width 71 height 9
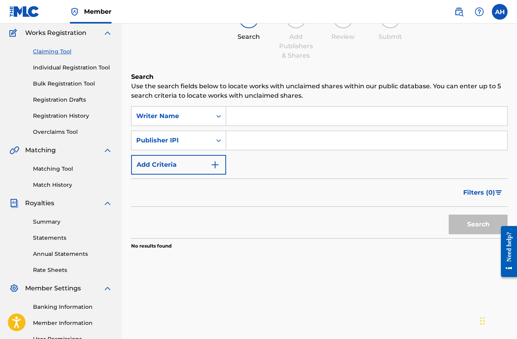
click at [270, 143] on input "Search Form" at bounding box center [366, 140] width 281 height 19
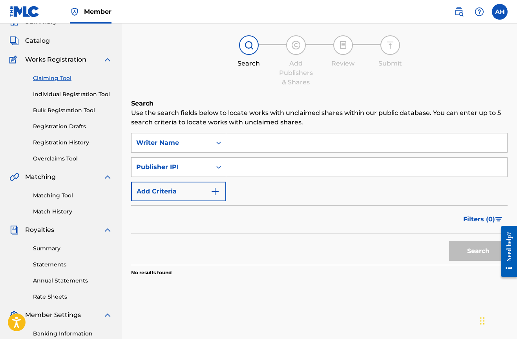
scroll to position [23, 0]
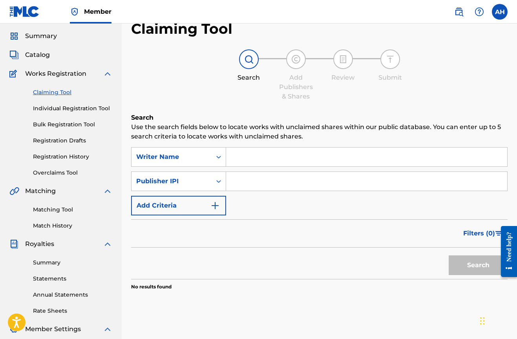
click at [261, 162] on input "Search Form" at bounding box center [366, 157] width 281 height 19
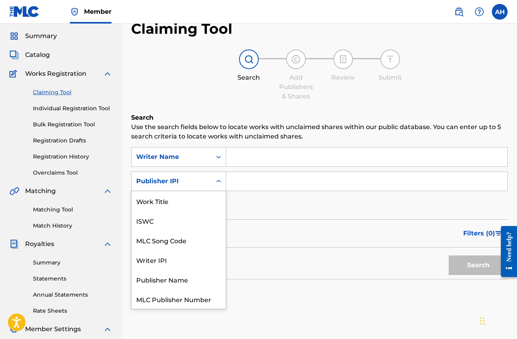
click at [204, 183] on div "Publisher IPI" at bounding box center [171, 181] width 71 height 9
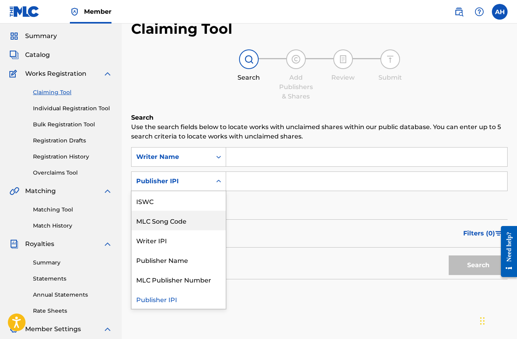
click at [281, 188] on input "Search Form" at bounding box center [366, 181] width 281 height 19
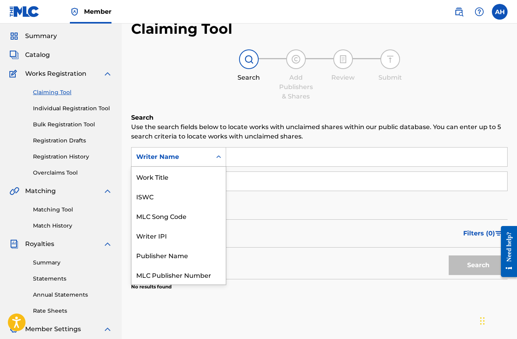
click at [198, 152] on div "Writer Name" at bounding box center [171, 156] width 71 height 9
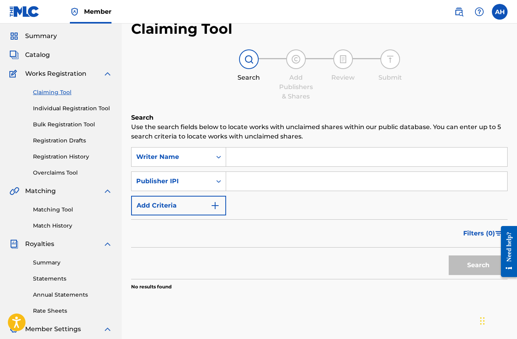
click at [260, 161] on input "Search Form" at bounding box center [366, 157] width 281 height 19
click at [45, 90] on link "Claiming Tool" at bounding box center [72, 92] width 79 height 8
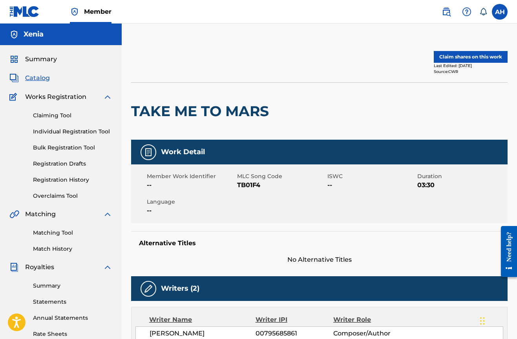
click at [57, 115] on link "Claiming Tool" at bounding box center [72, 116] width 79 height 8
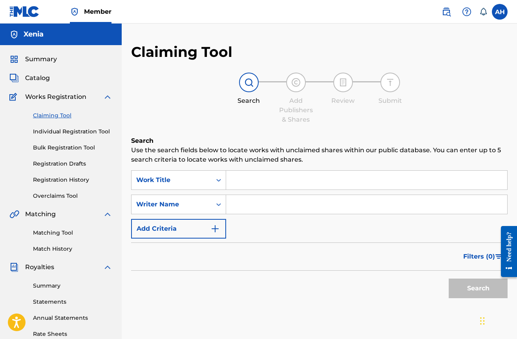
click at [44, 57] on span "Summary" at bounding box center [41, 59] width 32 height 9
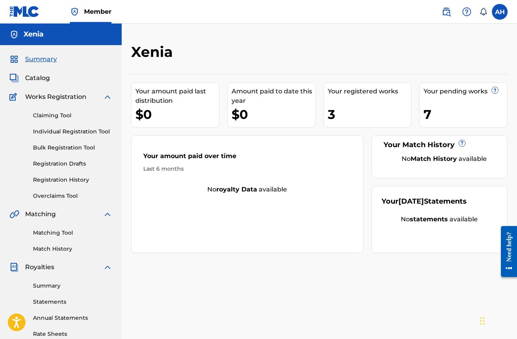
click at [449, 117] on div "7" at bounding box center [466, 115] width 84 height 18
click at [430, 115] on div "7" at bounding box center [466, 115] width 84 height 18
click at [438, 82] on div "Your amount paid last distribution $0 Amount paid to date this year $0 Your reg…" at bounding box center [319, 163] width 377 height 179
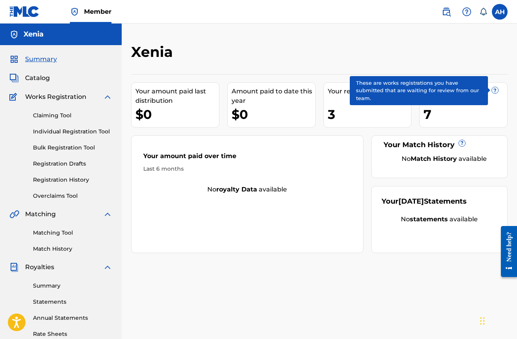
click at [496, 91] on span "?" at bounding box center [495, 90] width 6 height 6
click at [453, 129] on div "Your amount paid last distribution $0 Amount paid to date this year $0 Your reg…" at bounding box center [319, 163] width 377 height 179
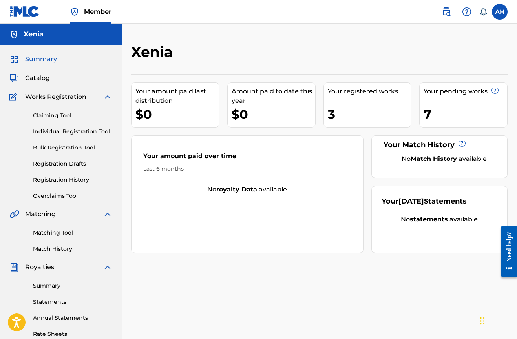
click at [68, 115] on link "Claiming Tool" at bounding box center [72, 116] width 79 height 8
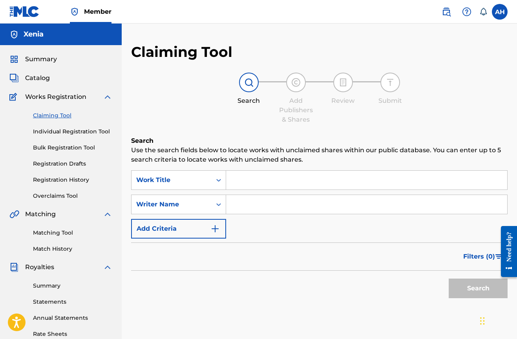
click at [280, 168] on div "Search Use the search fields below to locate works with unclaimed shares within…" at bounding box center [319, 238] width 377 height 205
click at [271, 178] on input "Search Form" at bounding box center [366, 180] width 281 height 19
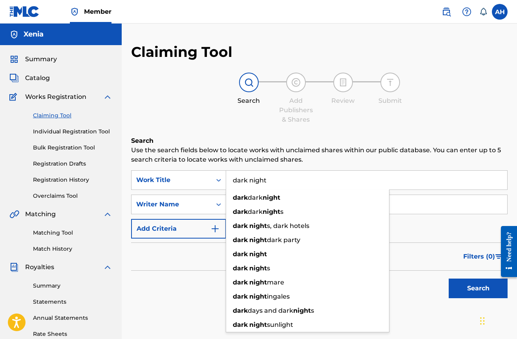
type input "dark night"
click at [458, 209] on input "Search Form" at bounding box center [366, 204] width 281 height 19
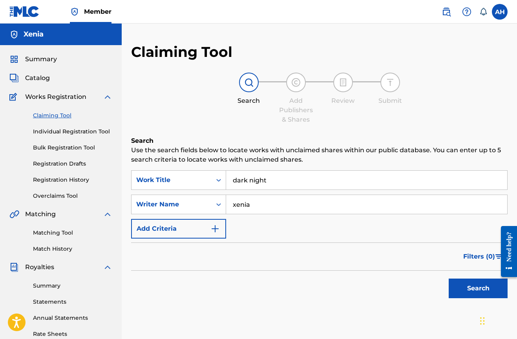
type input "xenia"
click at [478, 289] on button "Search" at bounding box center [478, 289] width 59 height 20
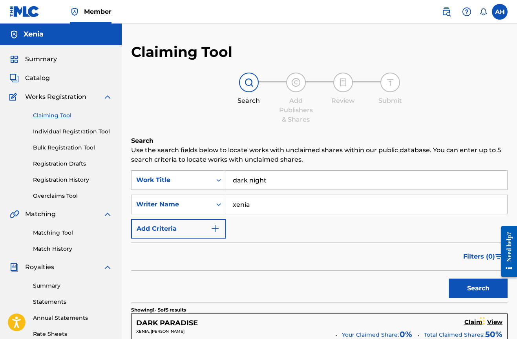
click at [478, 289] on button "Search" at bounding box center [478, 289] width 59 height 20
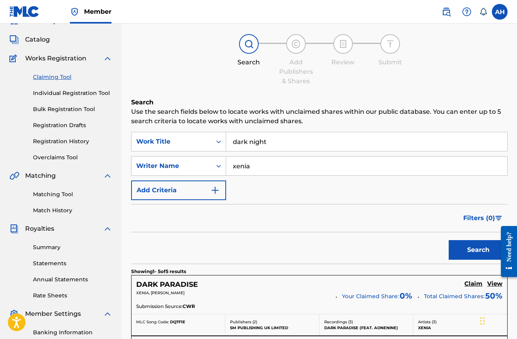
scroll to position [16, 0]
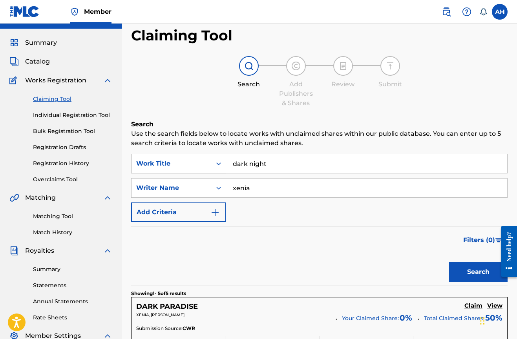
drag, startPoint x: 285, startPoint y: 163, endPoint x: 216, endPoint y: 163, distance: 69.1
click at [216, 163] on div "SearchWithCriteria067cd8e2-134a-4722-90ba-64dc567e4212 Work Title dark night" at bounding box center [319, 164] width 377 height 20
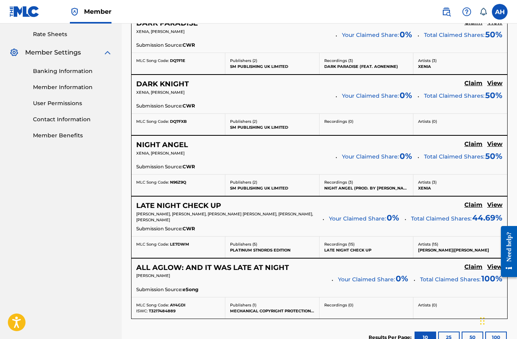
scroll to position [310, 0]
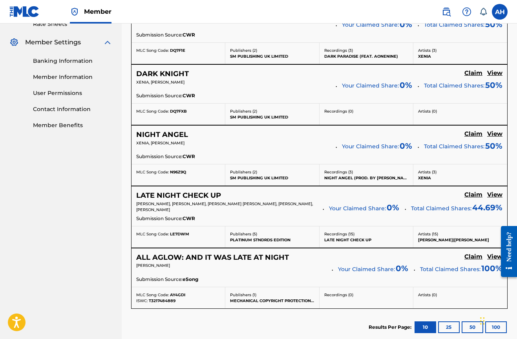
click at [472, 16] on h5 "Claim" at bounding box center [474, 12] width 18 height 7
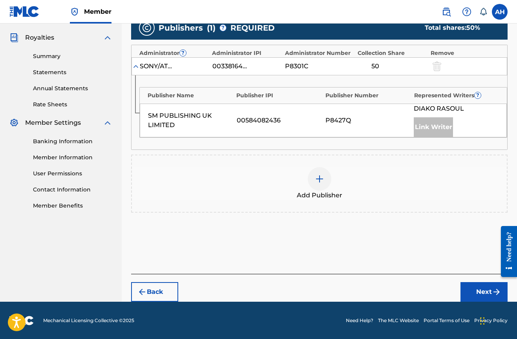
click at [472, 74] on div "SONY/ATV TUNES LLC 00338164558 P8301C 50" at bounding box center [320, 66] width 376 height 18
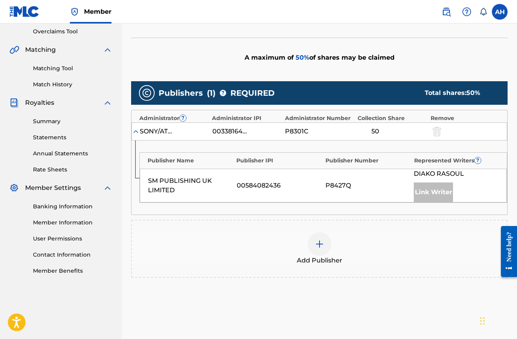
scroll to position [164, 0]
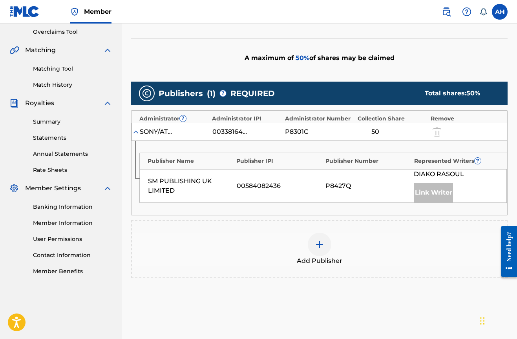
click at [320, 258] on span "Add Publisher" at bounding box center [320, 260] width 46 height 9
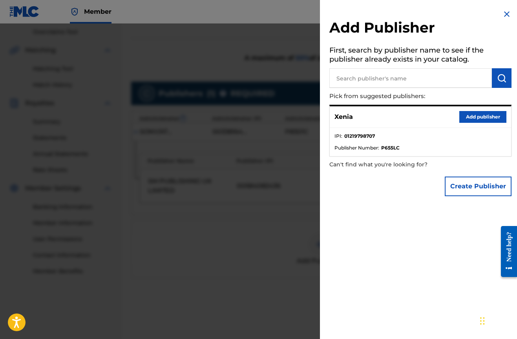
click at [394, 70] on input "text" at bounding box center [410, 78] width 163 height 20
click at [488, 119] on button "Add publisher" at bounding box center [482, 117] width 47 height 12
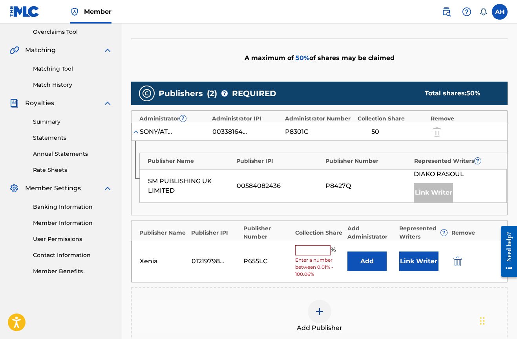
click at [316, 250] on input "text" at bounding box center [312, 250] width 35 height 10
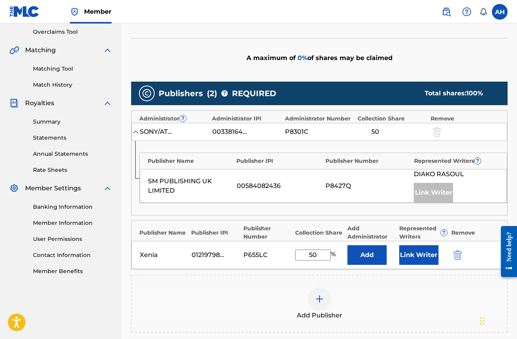
type input "50"
click at [419, 253] on button "Link Writer" at bounding box center [418, 255] width 39 height 20
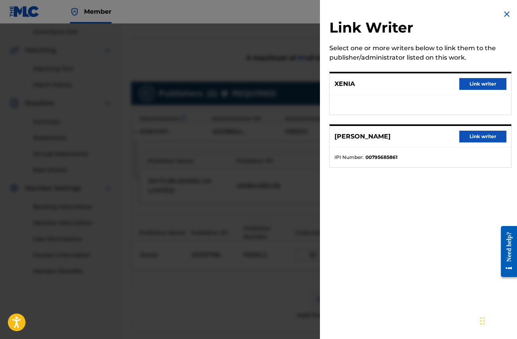
click at [481, 85] on button "Link writer" at bounding box center [482, 84] width 47 height 12
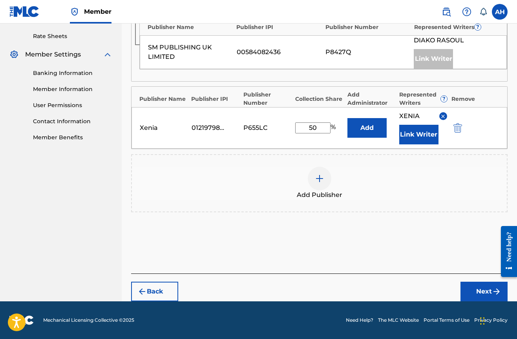
scroll to position [257, 0]
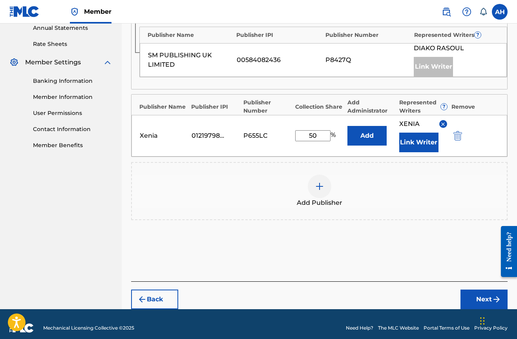
click at [476, 290] on button "Next" at bounding box center [484, 300] width 47 height 20
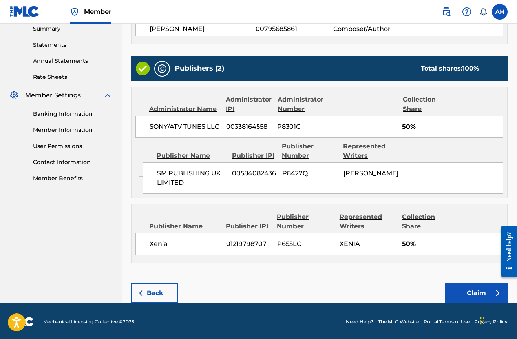
click at [461, 289] on button "Claim" at bounding box center [476, 294] width 63 height 20
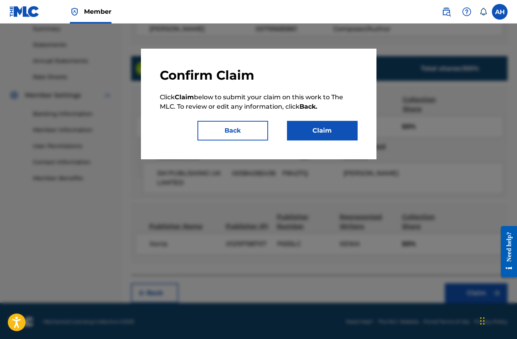
click at [330, 128] on button "Claim" at bounding box center [322, 131] width 71 height 20
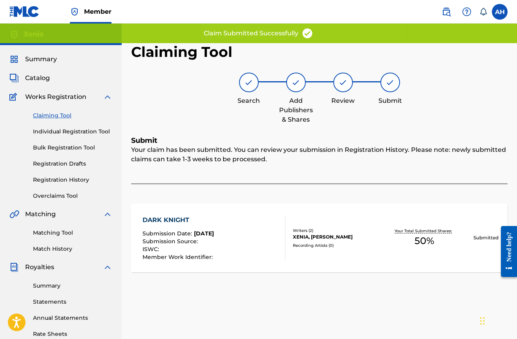
scroll to position [0, 0]
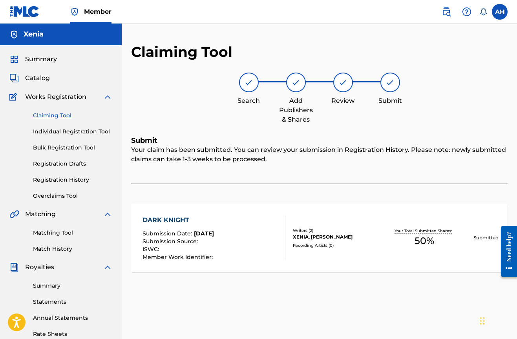
click at [48, 62] on span "Summary" at bounding box center [41, 59] width 32 height 9
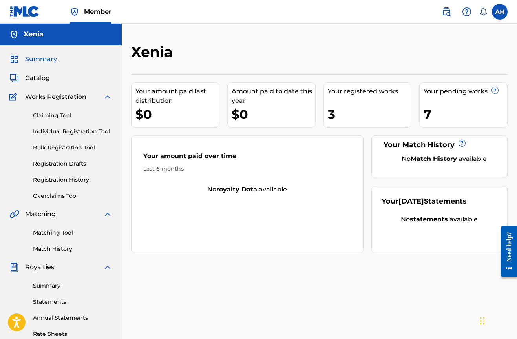
click at [44, 77] on span "Catalog" at bounding box center [37, 77] width 25 height 9
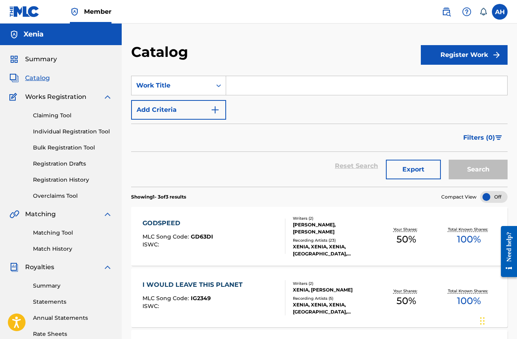
click at [274, 85] on input "Search Form" at bounding box center [366, 85] width 281 height 19
click at [263, 81] on input "Search Form" at bounding box center [366, 85] width 281 height 19
click at [220, 109] on button "Add Criteria" at bounding box center [178, 110] width 95 height 20
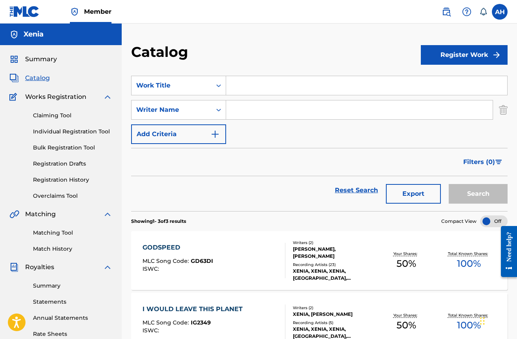
click at [252, 83] on input "Search Form" at bounding box center [366, 85] width 281 height 19
type input "stellar vision"
drag, startPoint x: 263, startPoint y: 99, endPoint x: 264, endPoint y: 105, distance: 6.5
click at [264, 105] on input "Search Form" at bounding box center [359, 110] width 267 height 19
type input "xenia"
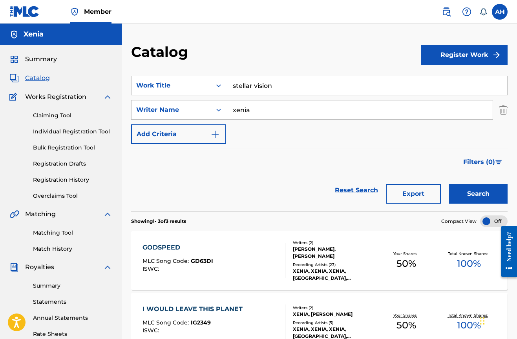
click at [478, 194] on button "Search" at bounding box center [478, 194] width 59 height 20
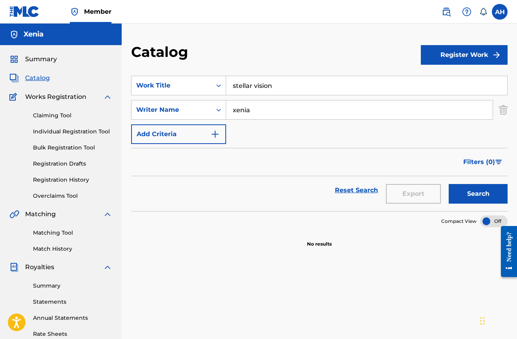
click at [255, 87] on input "stellar vision" at bounding box center [366, 85] width 281 height 19
type input "stellarvision"
click at [478, 194] on button "Search" at bounding box center [478, 194] width 59 height 20
click at [232, 88] on input "stellarvision" at bounding box center [366, 85] width 281 height 19
click at [263, 107] on input "xenia" at bounding box center [359, 110] width 267 height 19
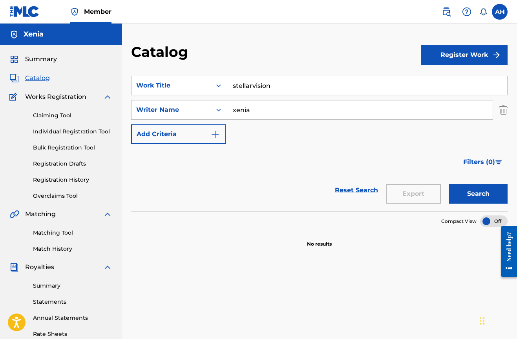
click at [478, 194] on button "Search" at bounding box center [478, 194] width 59 height 20
drag, startPoint x: 278, startPoint y: 112, endPoint x: 194, endPoint y: 90, distance: 86.8
click at [194, 95] on div "SearchWithCriteriadbd82a06-6552-4389-b63c-acf3cf909386 Work Title stellarvision…" at bounding box center [319, 110] width 377 height 68
click at [478, 194] on button "Search" at bounding box center [478, 194] width 59 height 20
click at [274, 88] on input "stellarvision" at bounding box center [366, 85] width 281 height 19
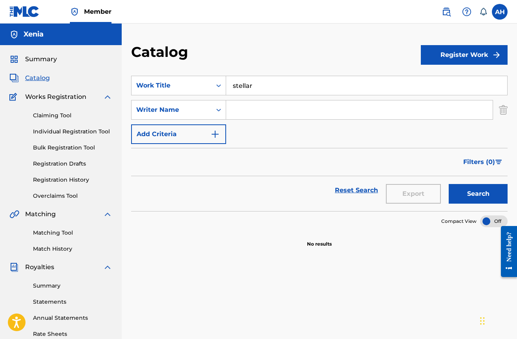
type input "stellar"
click at [280, 110] on input "Search Form" at bounding box center [359, 110] width 267 height 19
type input "xenia"
click at [478, 194] on button "Search" at bounding box center [478, 194] width 59 height 20
click at [60, 114] on link "Claiming Tool" at bounding box center [72, 116] width 79 height 8
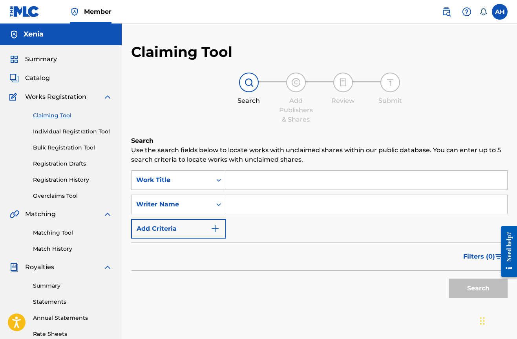
click at [289, 185] on input "Search Form" at bounding box center [366, 180] width 281 height 19
type input "a"
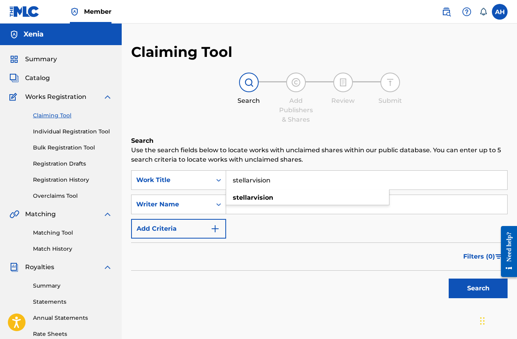
type input "stellarvision"
click at [306, 205] on div "stellarvision" at bounding box center [308, 198] width 164 height 16
click at [305, 196] on div "stellarvision" at bounding box center [307, 198] width 163 height 14
drag, startPoint x: 276, startPoint y: 194, endPoint x: 279, endPoint y: 210, distance: 16.4
click at [279, 210] on input "Search Form" at bounding box center [366, 204] width 281 height 19
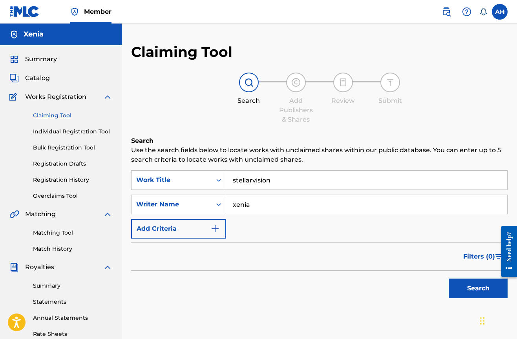
type input "xenia"
click at [478, 289] on button "Search" at bounding box center [478, 289] width 59 height 20
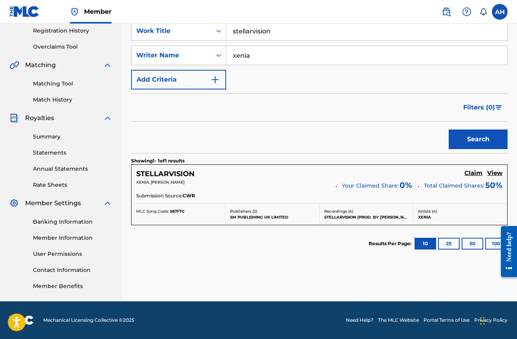
scroll to position [149, 0]
click at [477, 171] on h5 "Claim" at bounding box center [474, 173] width 18 height 7
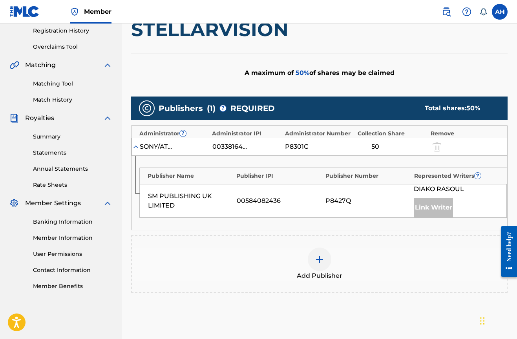
click at [312, 261] on div at bounding box center [320, 260] width 24 height 24
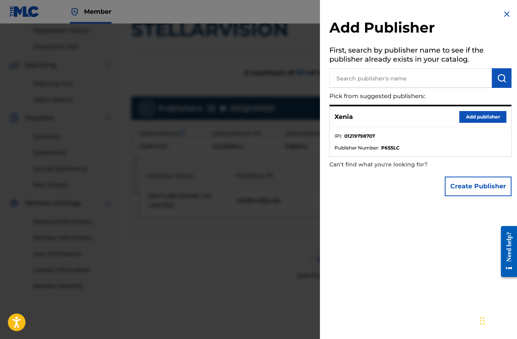
click at [479, 118] on button "Add publisher" at bounding box center [482, 117] width 47 height 12
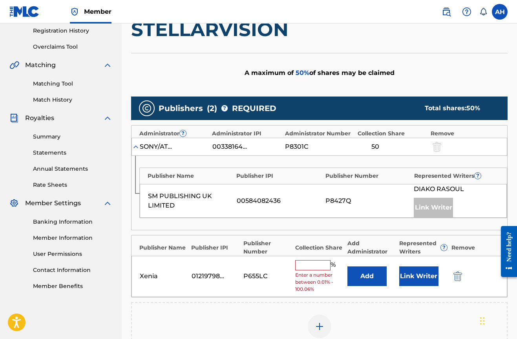
click at [322, 260] on input "text" at bounding box center [312, 265] width 35 height 10
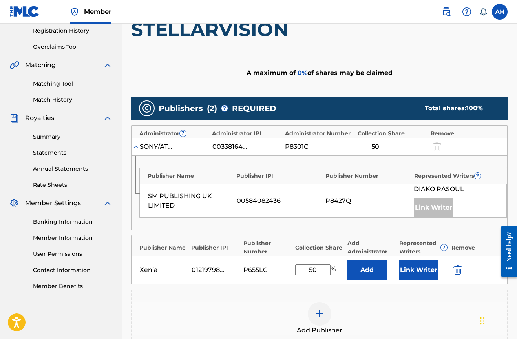
type input "50"
click at [413, 270] on button "Link Writer" at bounding box center [418, 270] width 39 height 20
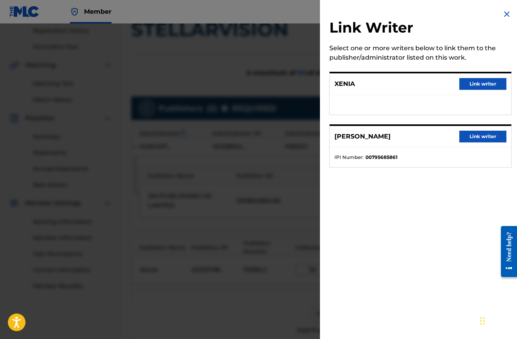
click at [466, 81] on button "Link writer" at bounding box center [482, 84] width 47 height 12
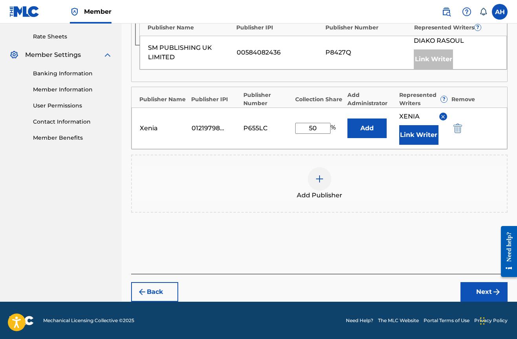
click at [463, 291] on button "Next" at bounding box center [484, 292] width 47 height 20
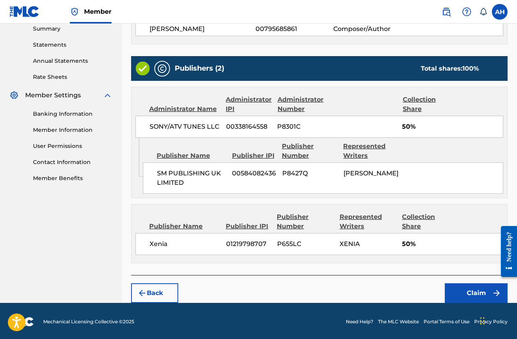
click at [467, 291] on button "Claim" at bounding box center [476, 294] width 63 height 20
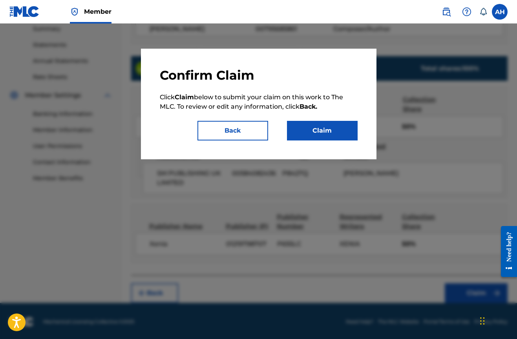
click at [334, 136] on button "Claim" at bounding box center [322, 131] width 71 height 20
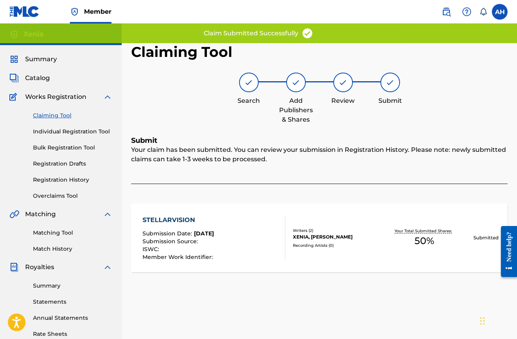
scroll to position [0, 0]
click at [63, 117] on link "Claiming Tool" at bounding box center [72, 116] width 79 height 8
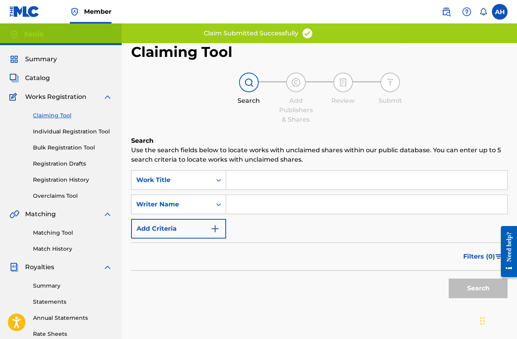
click at [276, 180] on input "Search Form" at bounding box center [366, 180] width 281 height 19
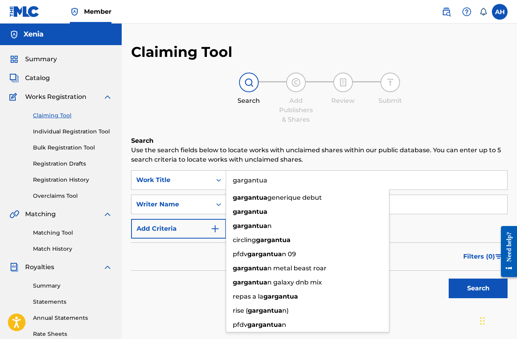
type input "gargantua"
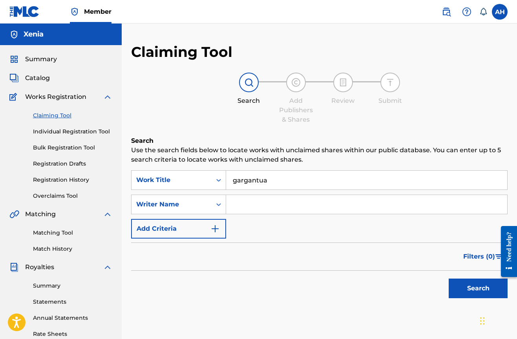
click at [430, 203] on input "Search Form" at bounding box center [366, 204] width 281 height 19
type input "xenia"
click at [478, 289] on button "Search" at bounding box center [478, 289] width 59 height 20
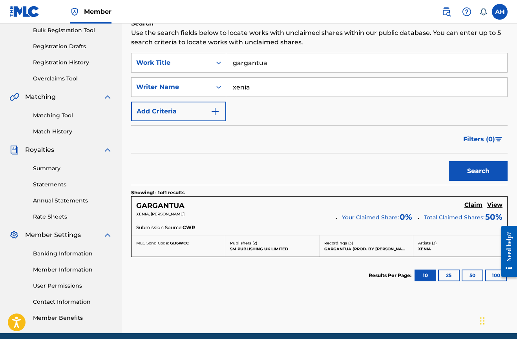
scroll to position [118, 0]
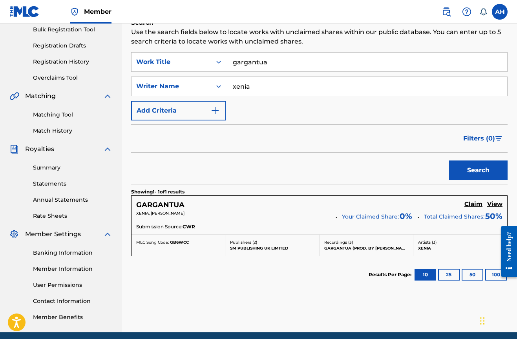
click at [474, 205] on h5 "Claim" at bounding box center [474, 204] width 18 height 7
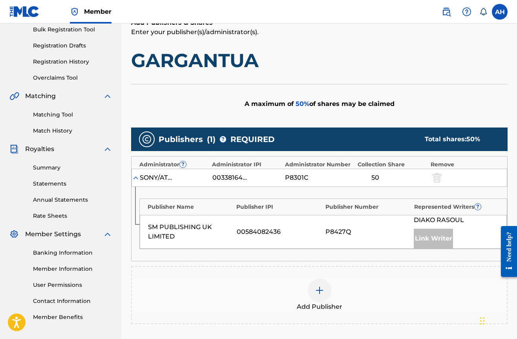
click at [322, 289] on img at bounding box center [319, 290] width 9 height 9
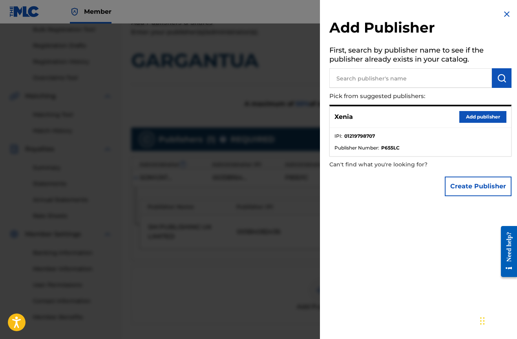
click at [481, 111] on button "Add publisher" at bounding box center [482, 117] width 47 height 12
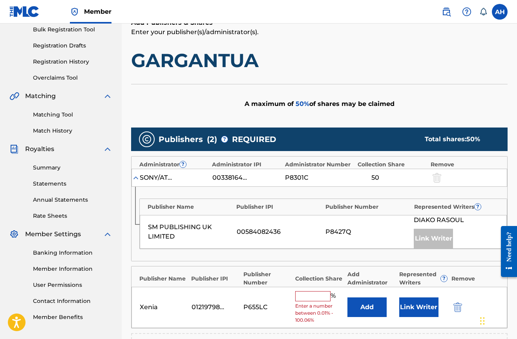
click at [305, 298] on input "text" at bounding box center [312, 296] width 35 height 10
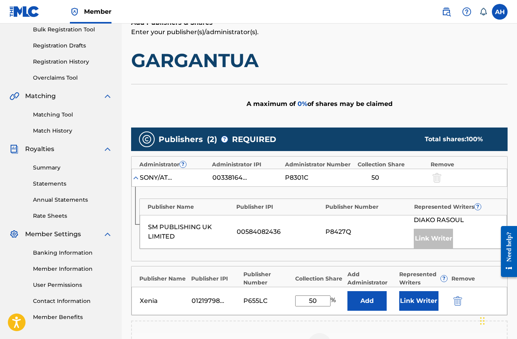
type input "50"
click at [427, 294] on button "Link Writer" at bounding box center [418, 301] width 39 height 20
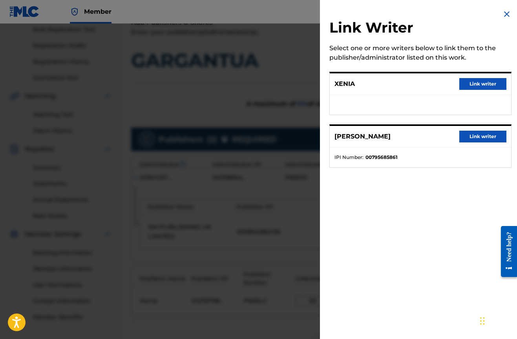
click at [455, 82] on div "XENIA Link writer" at bounding box center [420, 84] width 181 height 22
click at [463, 82] on button "Link writer" at bounding box center [482, 84] width 47 height 12
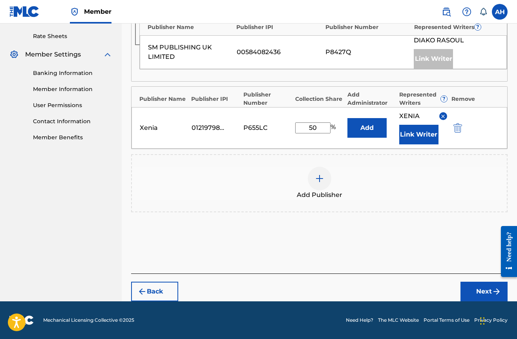
scroll to position [298, 0]
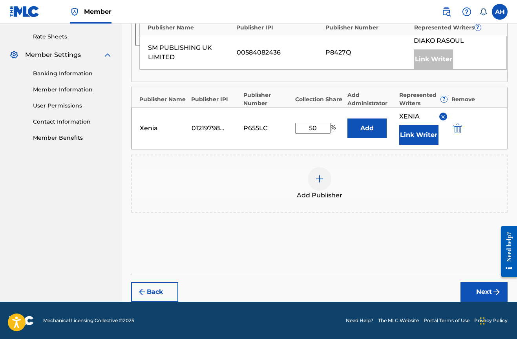
click at [473, 293] on button "Next" at bounding box center [484, 292] width 47 height 20
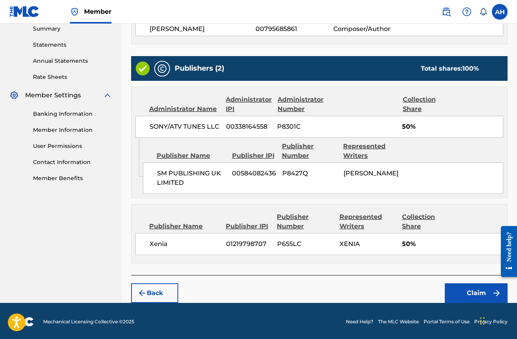
click at [472, 290] on button "Claim" at bounding box center [476, 294] width 63 height 20
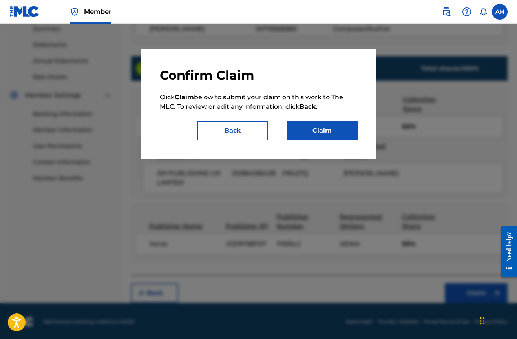
click at [324, 145] on div "Confirm Claim Click Claim below to submit your claim on this work to The MLC. T…" at bounding box center [259, 104] width 236 height 111
click at [324, 137] on button "Claim" at bounding box center [322, 131] width 71 height 20
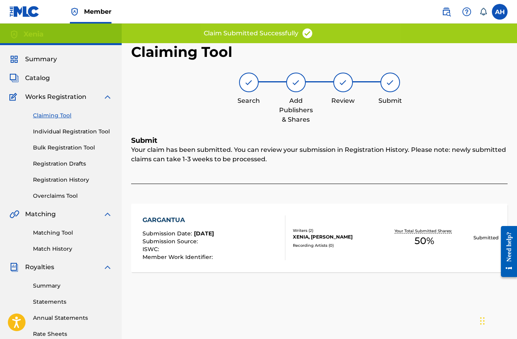
scroll to position [0, 0]
click at [51, 117] on link "Claiming Tool" at bounding box center [72, 116] width 79 height 8
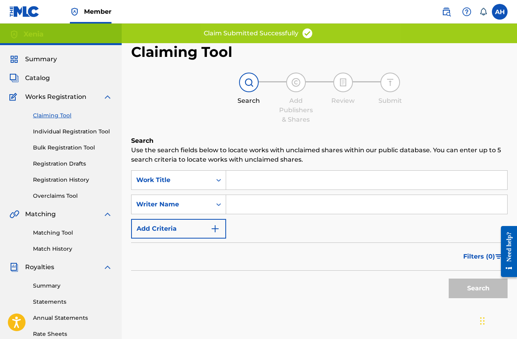
click at [270, 181] on input "Search Form" at bounding box center [366, 180] width 281 height 19
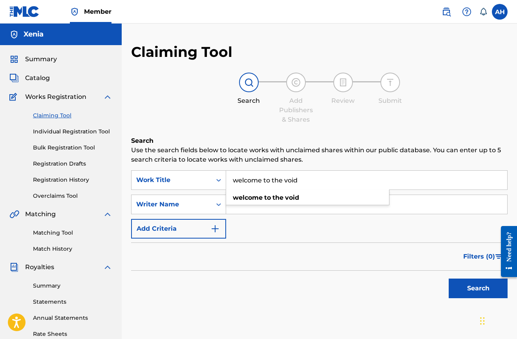
type input "welcome to the void"
click at [412, 205] on input "Search Form" at bounding box center [366, 204] width 281 height 19
type input "xenia"
click at [478, 289] on button "Search" at bounding box center [478, 289] width 59 height 20
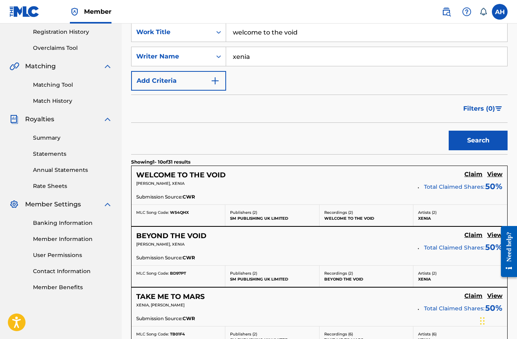
scroll to position [148, 0]
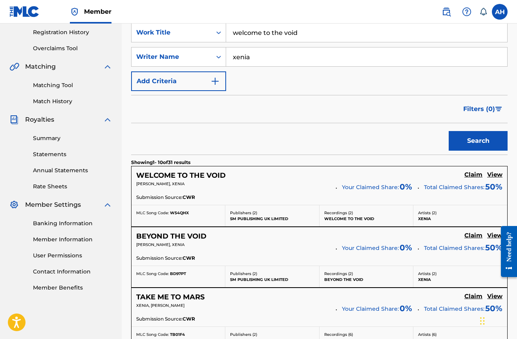
click at [471, 174] on h5 "Claim" at bounding box center [474, 174] width 18 height 7
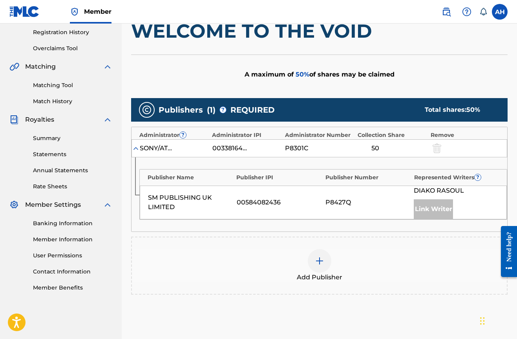
click at [311, 258] on div at bounding box center [320, 261] width 24 height 24
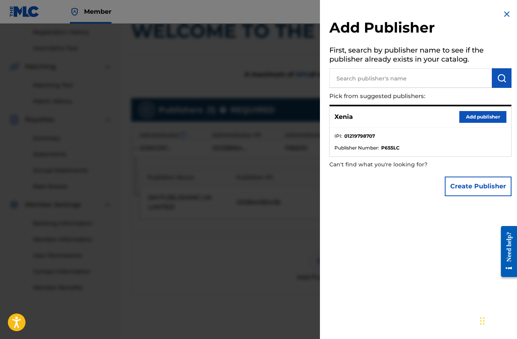
click at [376, 85] on input "text" at bounding box center [410, 78] width 163 height 20
click at [487, 119] on button "Add publisher" at bounding box center [482, 117] width 47 height 12
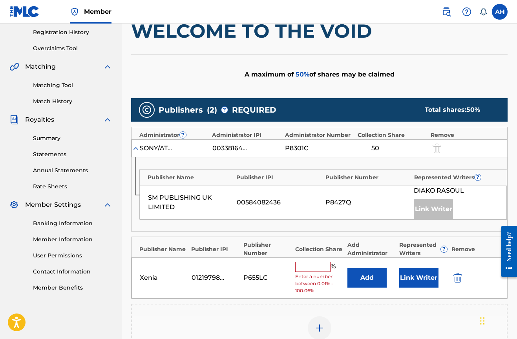
click at [326, 264] on input "text" at bounding box center [312, 267] width 35 height 10
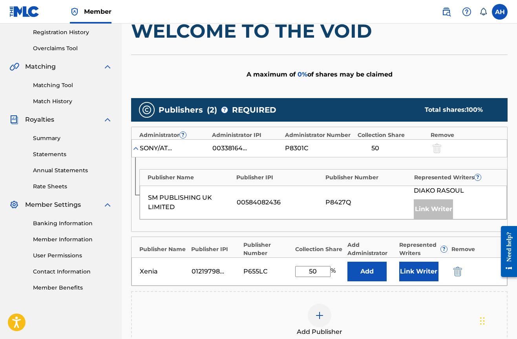
type input "50"
click at [423, 274] on button "Link Writer" at bounding box center [418, 272] width 39 height 20
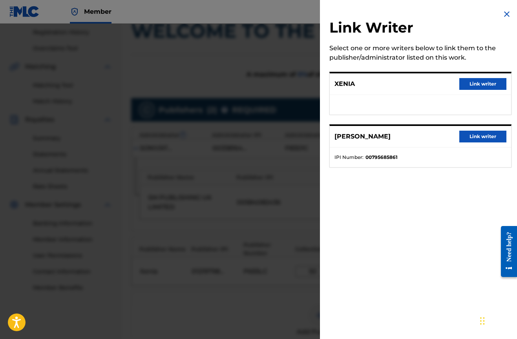
click at [485, 83] on button "Link writer" at bounding box center [482, 84] width 47 height 12
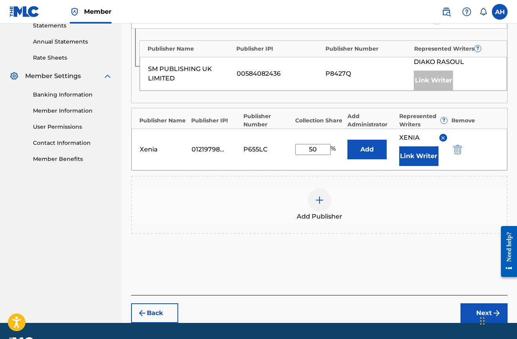
scroll to position [277, 0]
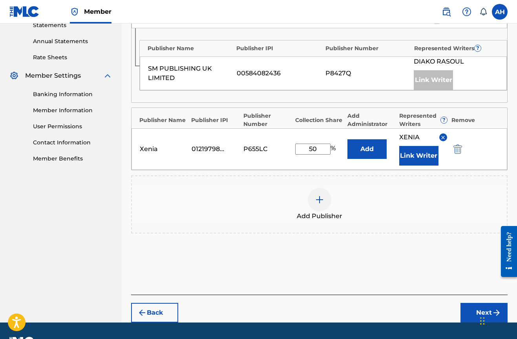
click at [476, 309] on button "Next" at bounding box center [484, 313] width 47 height 20
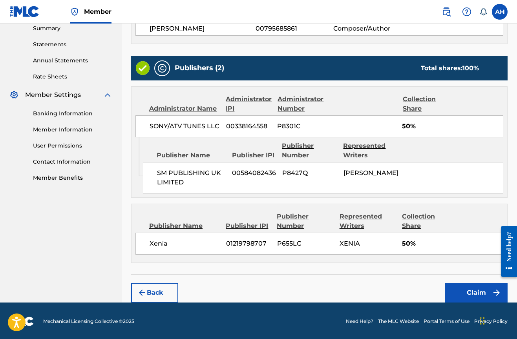
scroll to position [257, 0]
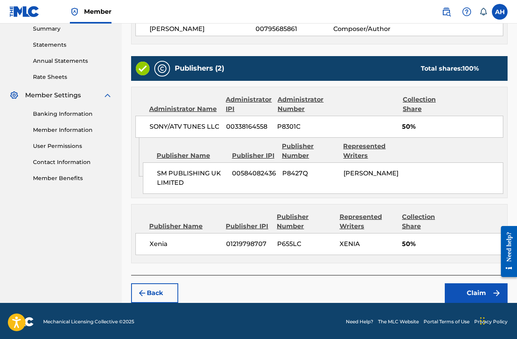
click at [476, 294] on button "Claim" at bounding box center [476, 294] width 63 height 20
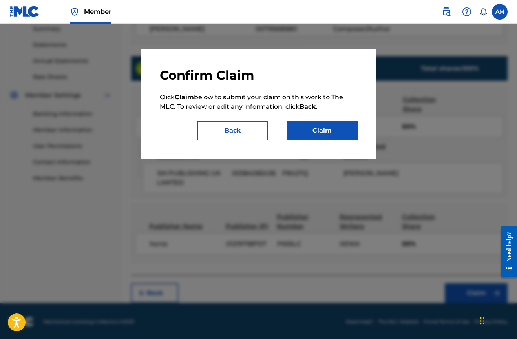
click at [313, 131] on button "Claim" at bounding box center [322, 131] width 71 height 20
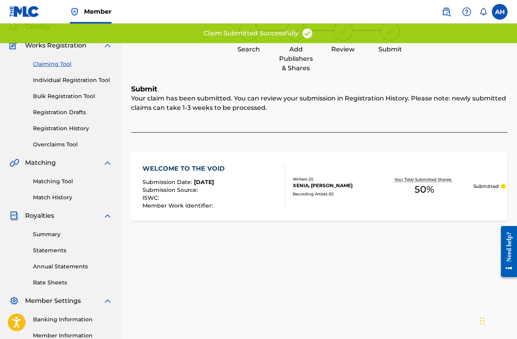
scroll to position [35, 0]
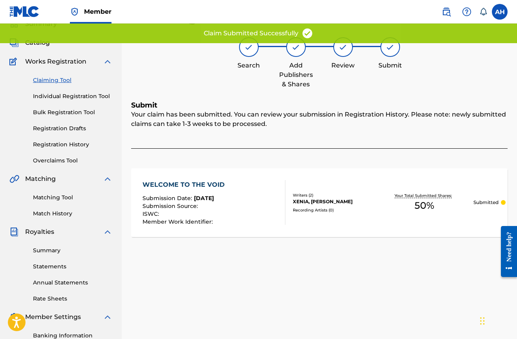
click at [55, 80] on link "Claiming Tool" at bounding box center [72, 80] width 79 height 8
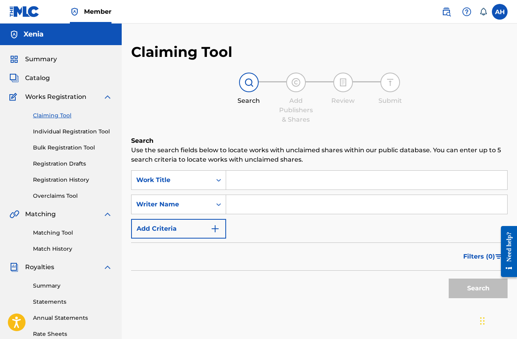
click at [288, 187] on input "Search Form" at bounding box center [366, 180] width 281 height 19
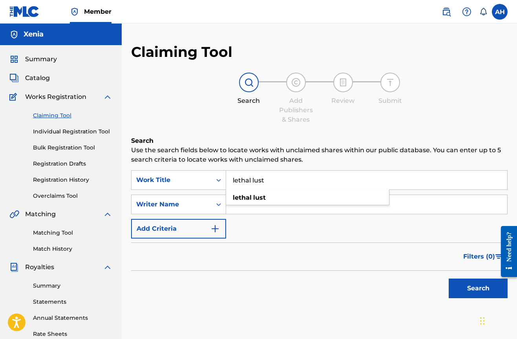
type input "lethal lust"
click at [294, 199] on div "lethal lust" at bounding box center [307, 198] width 163 height 14
click at [290, 202] on input "Search Form" at bounding box center [366, 204] width 281 height 19
type input "xenia"
click at [478, 289] on button "Search" at bounding box center [478, 289] width 59 height 20
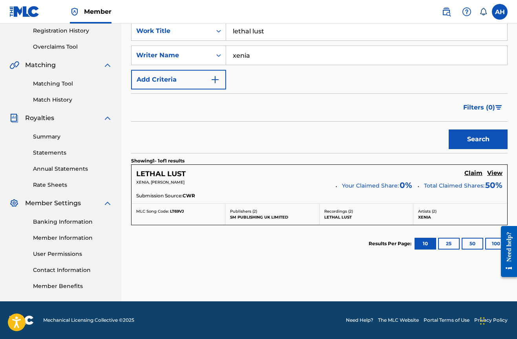
scroll to position [149, 0]
click at [477, 174] on h5 "Claim" at bounding box center [474, 173] width 18 height 7
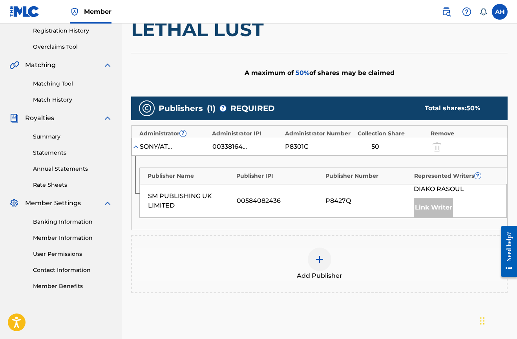
click at [312, 256] on div at bounding box center [320, 260] width 24 height 24
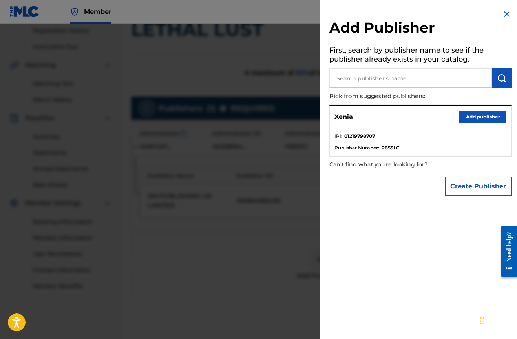
click at [459, 119] on button "Add publisher" at bounding box center [482, 117] width 47 height 12
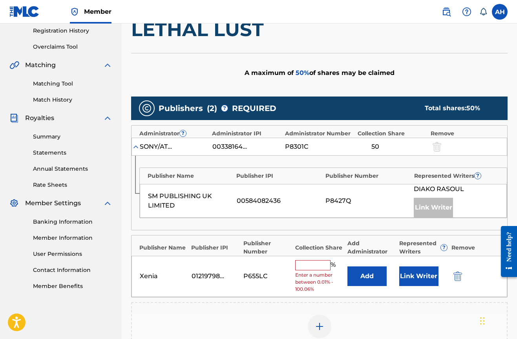
click at [304, 260] on input "text" at bounding box center [312, 265] width 35 height 10
type input "0"
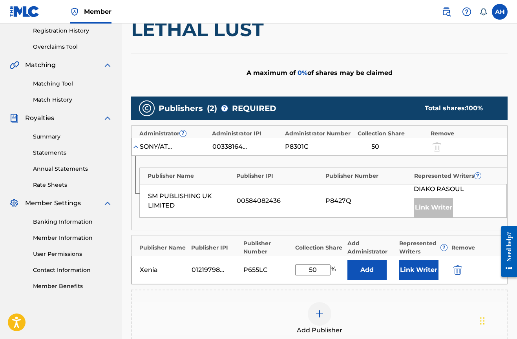
type input "50"
click at [415, 270] on button "Link Writer" at bounding box center [418, 270] width 39 height 20
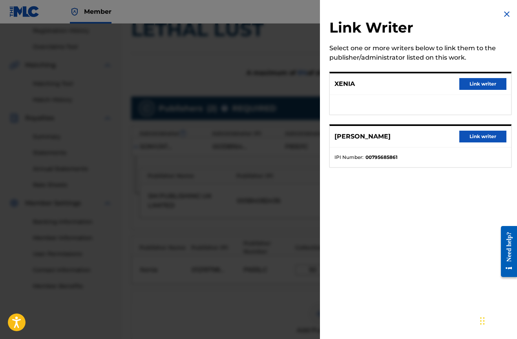
click at [468, 83] on button "Link writer" at bounding box center [482, 84] width 47 height 12
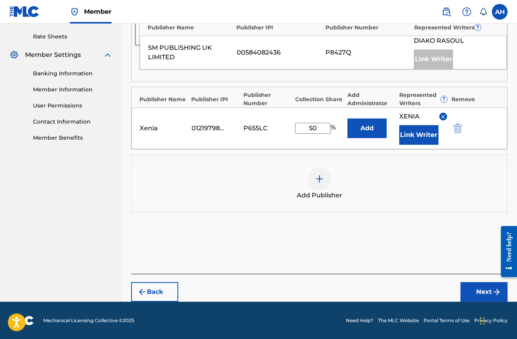
click at [482, 285] on button "Next" at bounding box center [484, 292] width 47 height 20
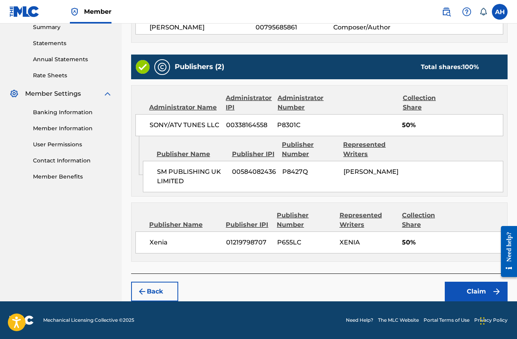
scroll to position [257, 0]
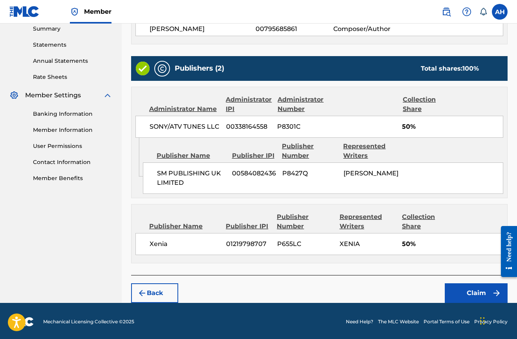
click at [473, 289] on button "Claim" at bounding box center [476, 294] width 63 height 20
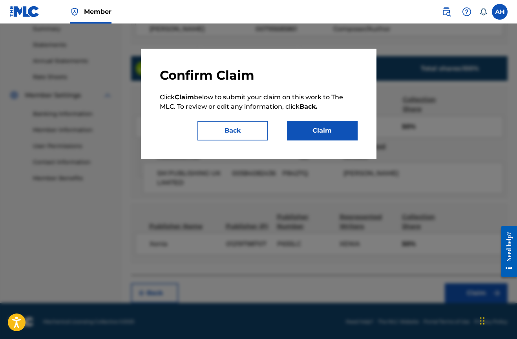
click at [337, 123] on button "Claim" at bounding box center [322, 131] width 71 height 20
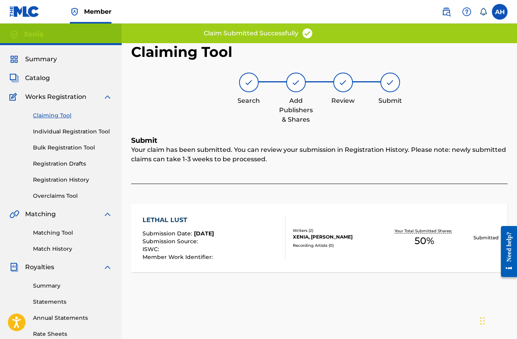
scroll to position [0, 0]
click at [61, 118] on link "Claiming Tool" at bounding box center [72, 116] width 79 height 8
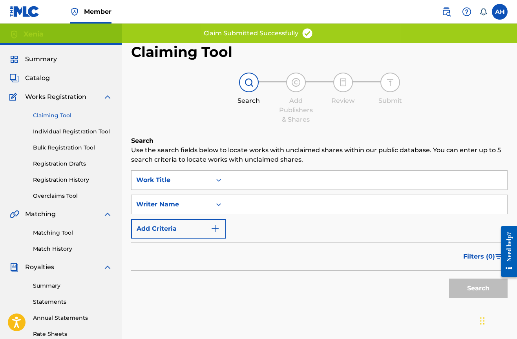
click at [250, 183] on input "Search Form" at bounding box center [366, 180] width 281 height 19
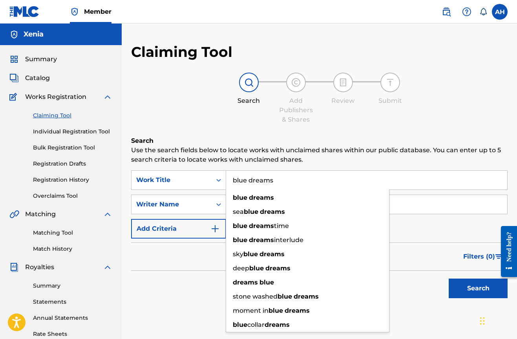
type input "blue dreams"
click at [409, 207] on input "Search Form" at bounding box center [366, 204] width 281 height 19
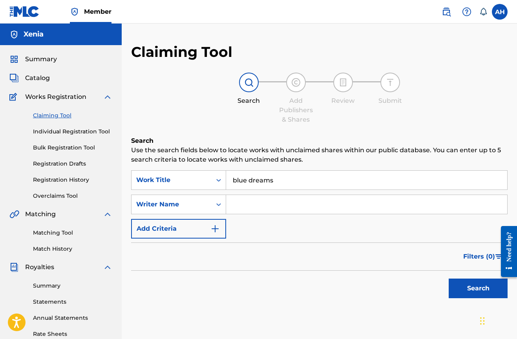
type input "c"
type input "xenia"
click at [478, 289] on button "Search" at bounding box center [478, 289] width 59 height 20
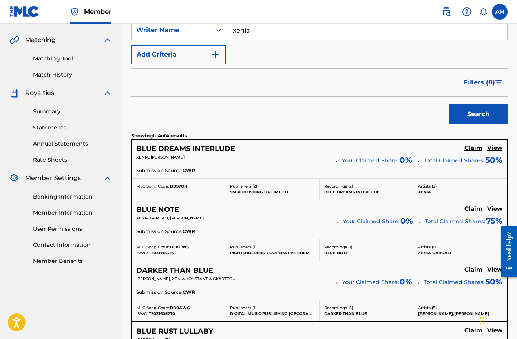
scroll to position [181, 0]
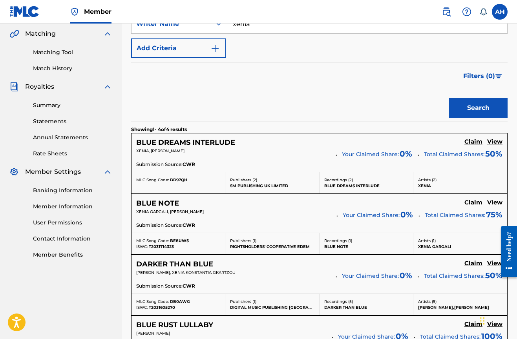
click at [471, 141] on h5 "Claim" at bounding box center [474, 141] width 18 height 7
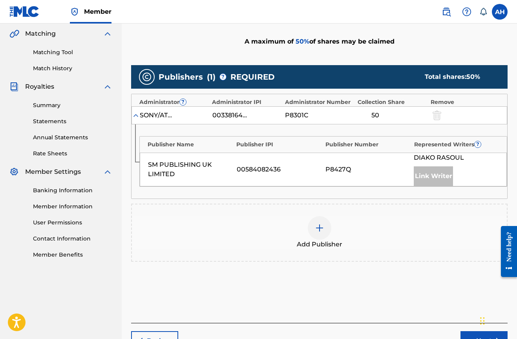
click at [320, 225] on img at bounding box center [319, 227] width 9 height 9
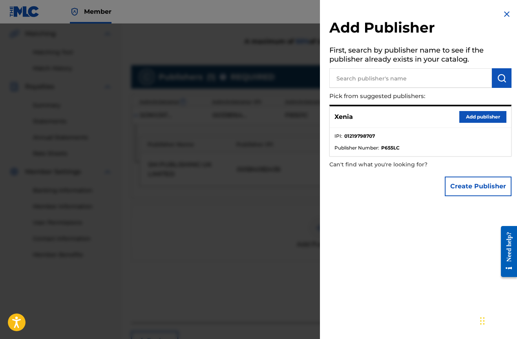
click at [468, 117] on button "Add publisher" at bounding box center [482, 117] width 47 height 12
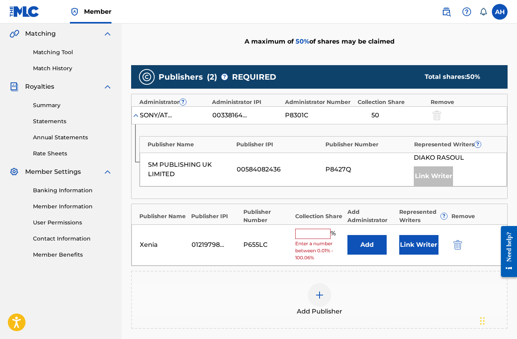
click at [318, 228] on div "Xenia 01219798707 P655LC % Enter a number between 0.01% - 100.06% Add Link Writ…" at bounding box center [320, 245] width 376 height 41
click at [317, 234] on input "text" at bounding box center [312, 234] width 35 height 10
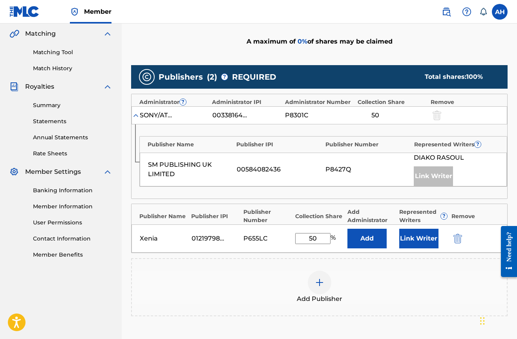
type input "50"
click at [413, 234] on button "Link Writer" at bounding box center [418, 239] width 39 height 20
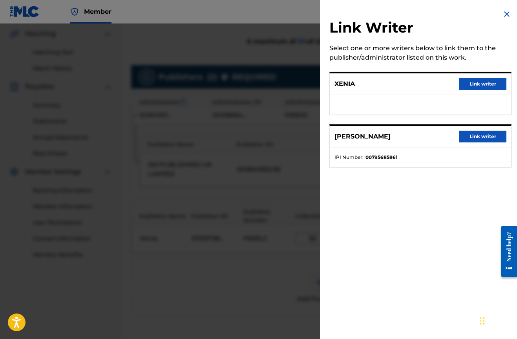
click at [466, 84] on button "Link writer" at bounding box center [482, 84] width 47 height 12
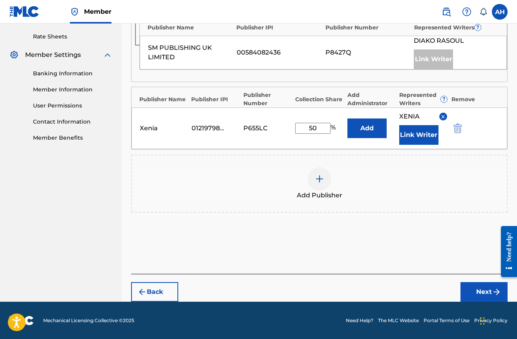
click at [468, 290] on button "Next" at bounding box center [484, 292] width 47 height 20
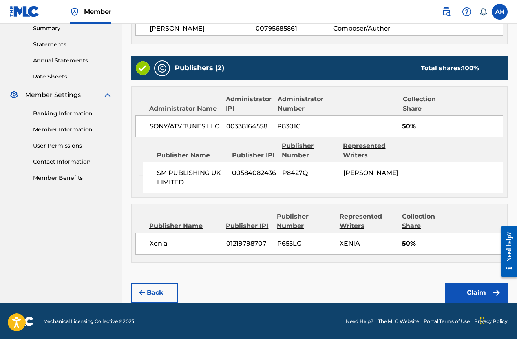
scroll to position [257, 0]
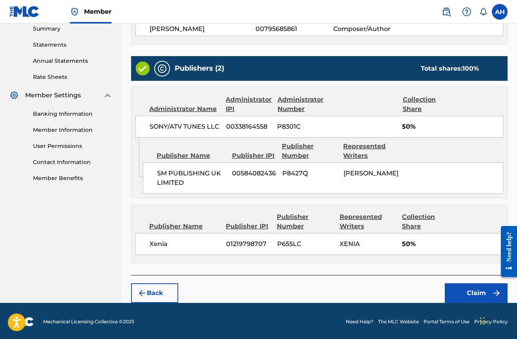
click at [472, 291] on button "Claim" at bounding box center [476, 294] width 63 height 20
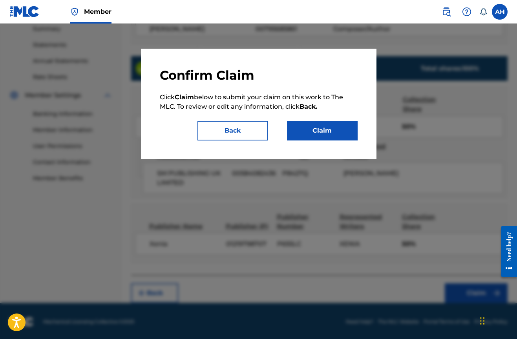
click at [333, 134] on button "Claim" at bounding box center [322, 131] width 71 height 20
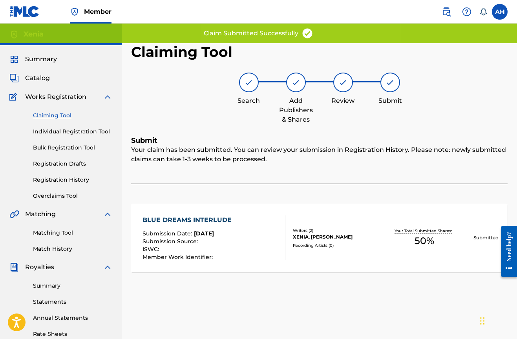
scroll to position [0, 0]
click at [61, 118] on link "Claiming Tool" at bounding box center [72, 116] width 79 height 8
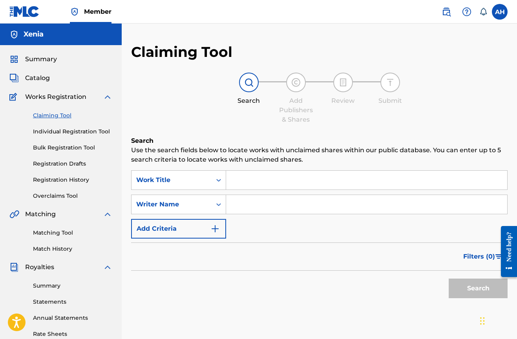
click at [278, 185] on input "Search Form" at bounding box center [366, 180] width 281 height 19
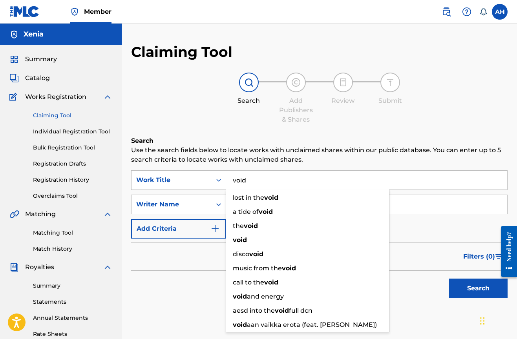
type input "void"
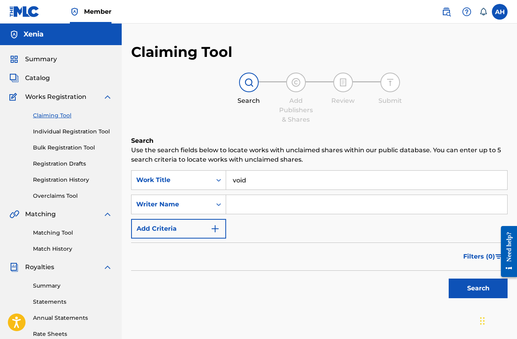
click at [405, 204] on input "Search Form" at bounding box center [366, 204] width 281 height 19
type input "xenia"
click at [478, 289] on button "Search" at bounding box center [478, 289] width 59 height 20
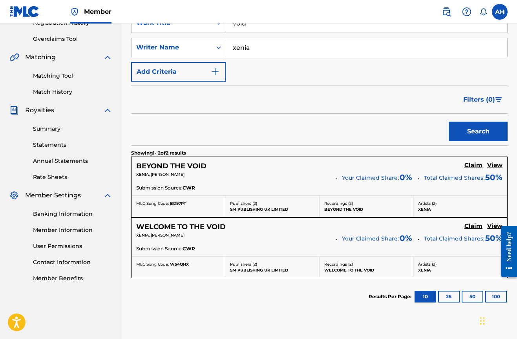
scroll to position [167, 0]
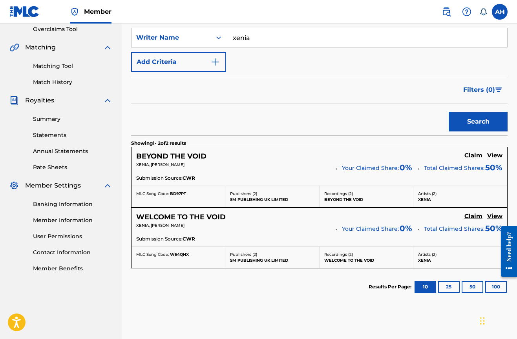
click at [477, 158] on h5 "Claim" at bounding box center [474, 155] width 18 height 7
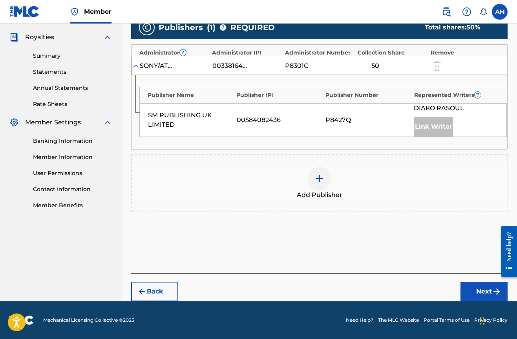
scroll to position [230, 0]
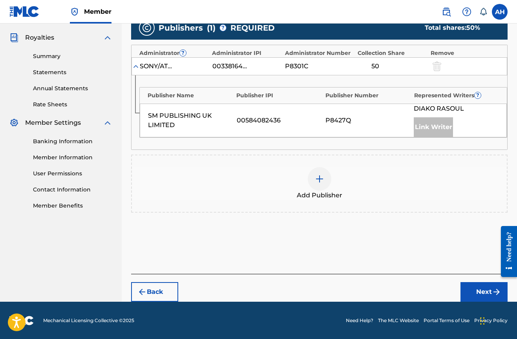
click at [324, 179] on div at bounding box center [320, 179] width 24 height 24
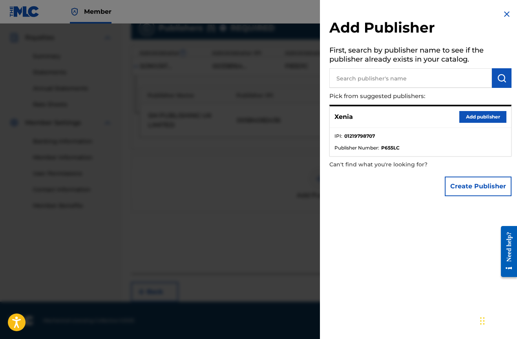
click at [472, 111] on button "Add publisher" at bounding box center [482, 117] width 47 height 12
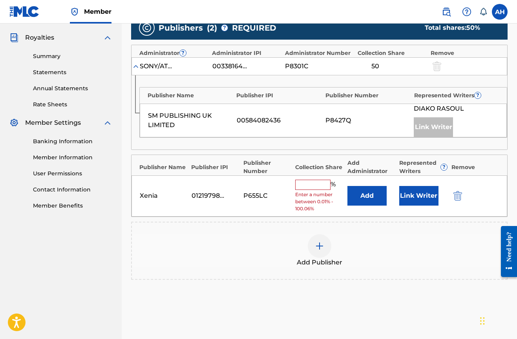
click at [311, 182] on input "text" at bounding box center [312, 185] width 35 height 10
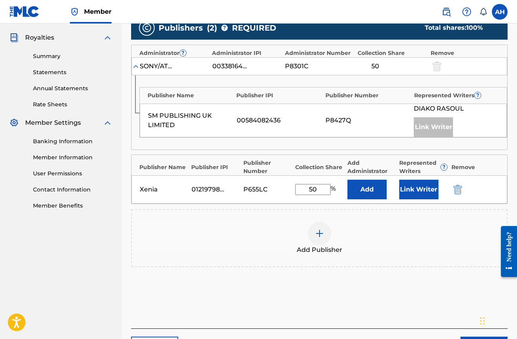
type input "50"
click at [418, 187] on button "Link Writer" at bounding box center [418, 190] width 39 height 20
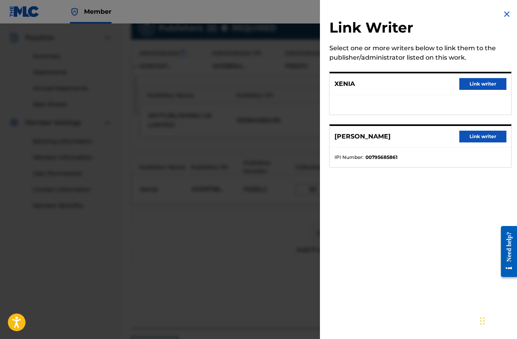
click at [487, 87] on button "Link writer" at bounding box center [482, 84] width 47 height 12
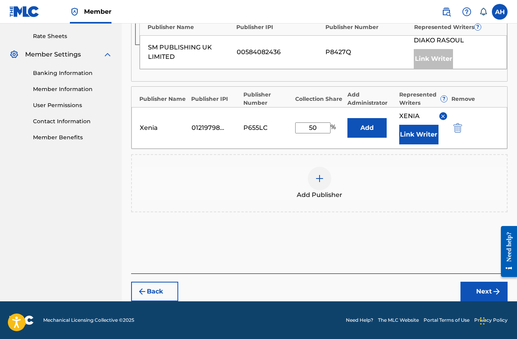
scroll to position [298, 0]
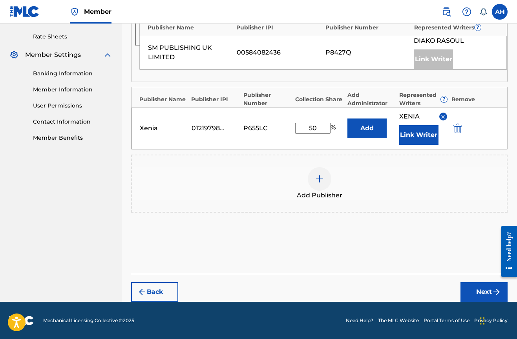
click at [483, 294] on button "Next" at bounding box center [484, 292] width 47 height 20
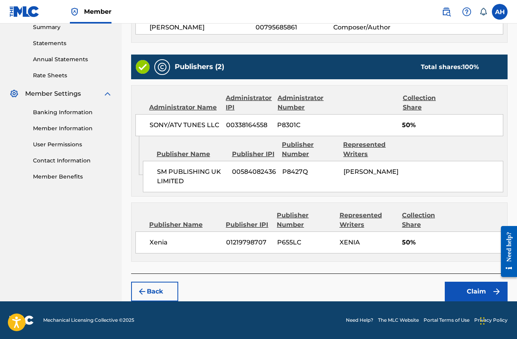
scroll to position [257, 0]
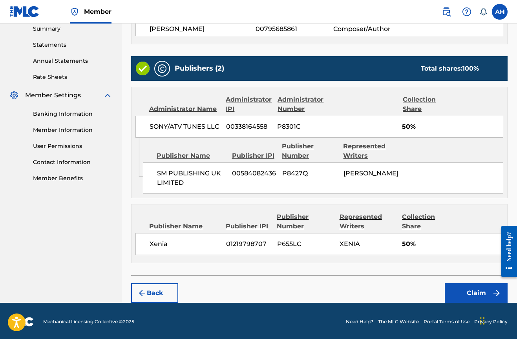
click at [490, 291] on button "Claim" at bounding box center [476, 294] width 63 height 20
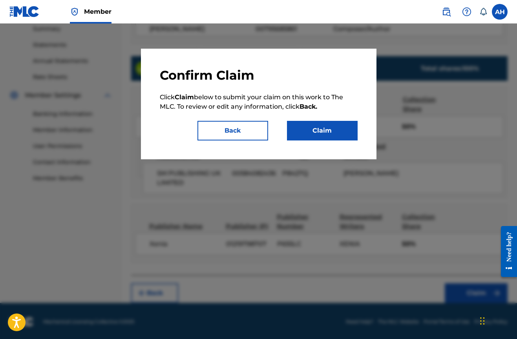
click at [322, 130] on button "Claim" at bounding box center [322, 131] width 71 height 20
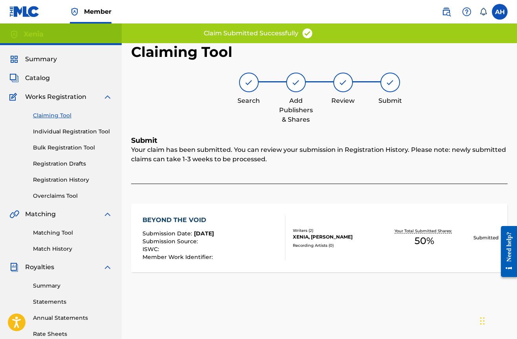
scroll to position [0, 0]
click at [60, 117] on link "Claiming Tool" at bounding box center [72, 116] width 79 height 8
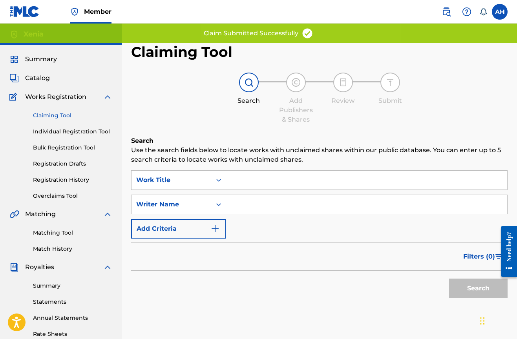
click at [262, 188] on input "Search Form" at bounding box center [366, 180] width 281 height 19
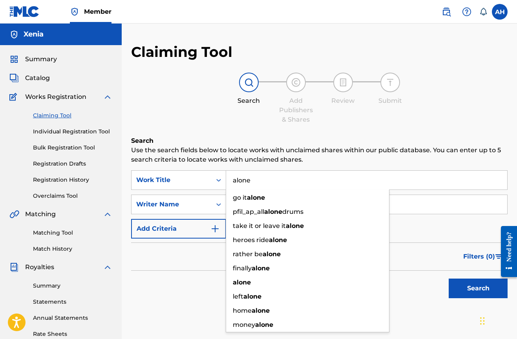
type input "alone"
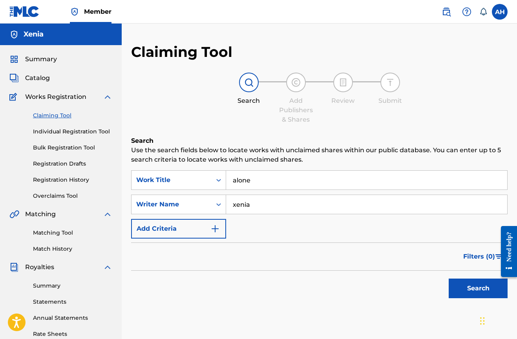
type input "xenia"
click at [478, 289] on button "Search" at bounding box center [478, 289] width 59 height 20
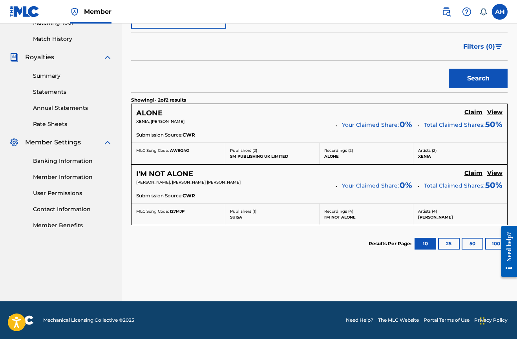
scroll to position [210, 0]
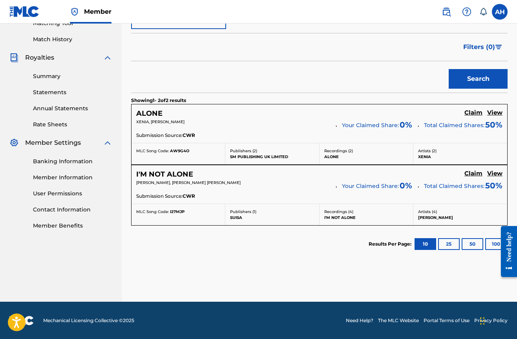
click at [472, 113] on h5 "Claim" at bounding box center [474, 112] width 18 height 7
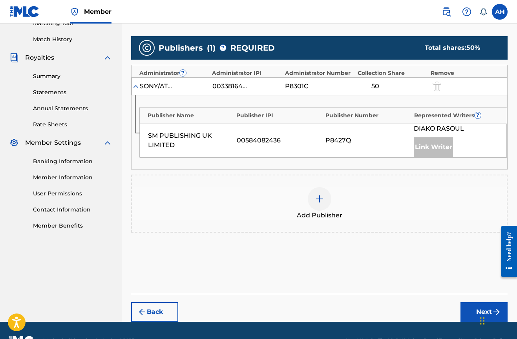
click at [323, 197] on img at bounding box center [319, 198] width 9 height 9
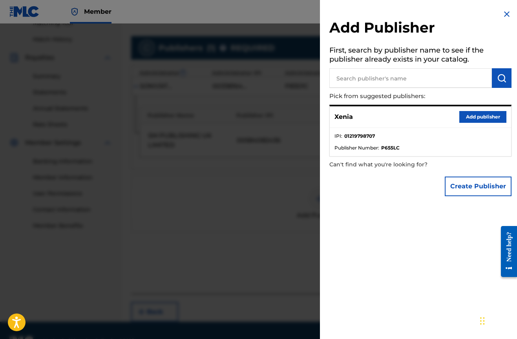
click at [493, 114] on button "Add publisher" at bounding box center [482, 117] width 47 height 12
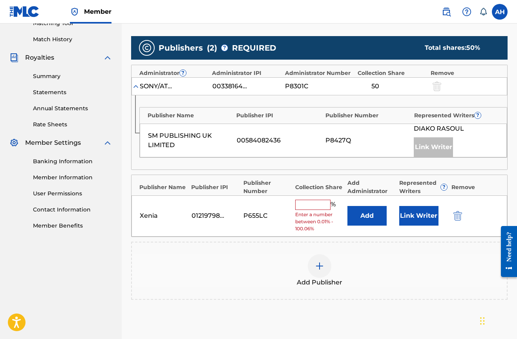
click at [311, 208] on div "%" at bounding box center [316, 205] width 42 height 10
click at [311, 205] on input "text" at bounding box center [312, 205] width 35 height 10
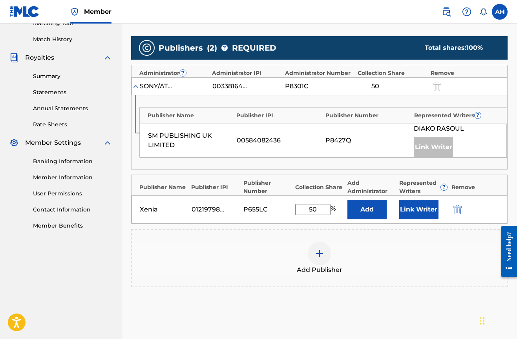
type input "50"
click at [424, 206] on button "Link Writer" at bounding box center [418, 210] width 39 height 20
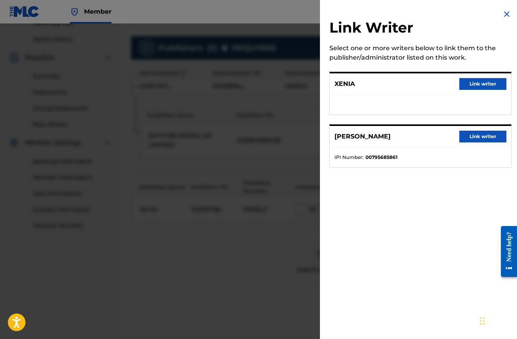
click at [484, 90] on div "XENIA Link writer" at bounding box center [420, 84] width 181 height 22
click at [478, 83] on button "Link writer" at bounding box center [482, 84] width 47 height 12
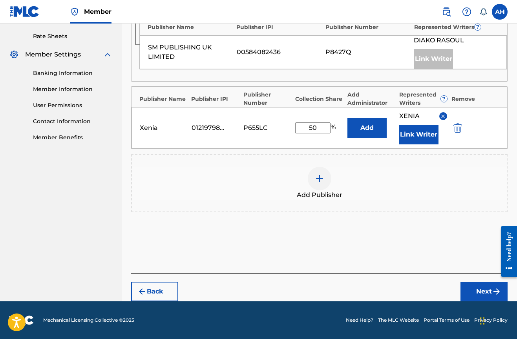
scroll to position [257, 0]
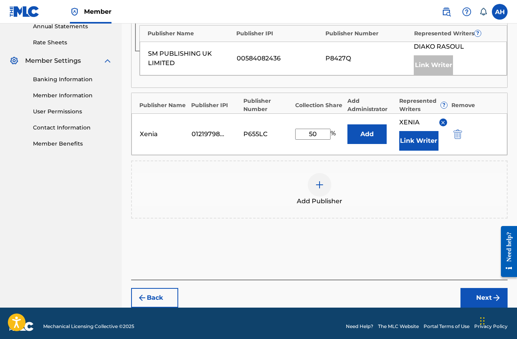
click at [483, 288] on button "Next" at bounding box center [484, 298] width 47 height 20
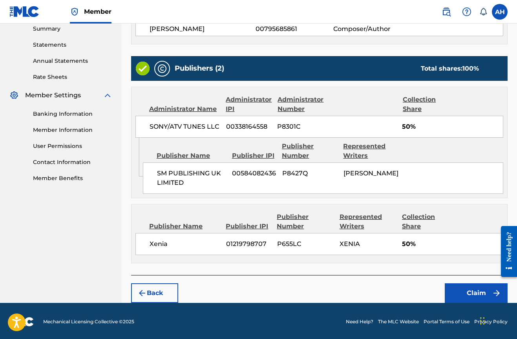
click at [472, 286] on button "Claim" at bounding box center [476, 294] width 63 height 20
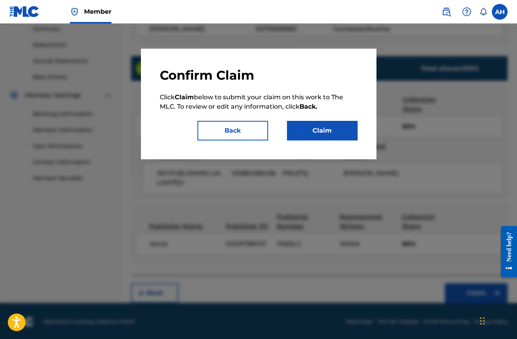
click at [323, 136] on button "Claim" at bounding box center [322, 131] width 71 height 20
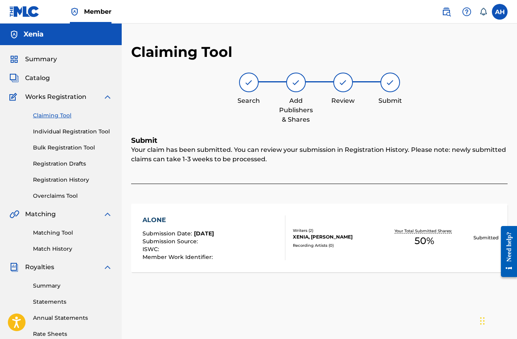
scroll to position [0, 0]
click at [62, 117] on link "Claiming Tool" at bounding box center [72, 116] width 79 height 8
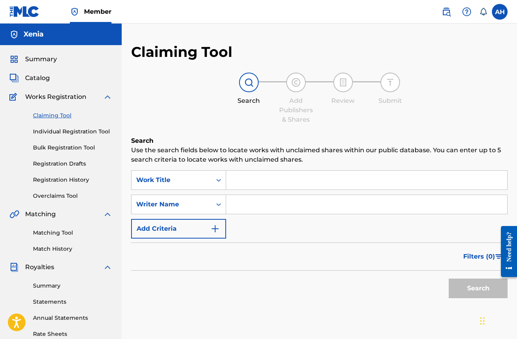
click at [251, 181] on input "Search Form" at bounding box center [366, 180] width 281 height 19
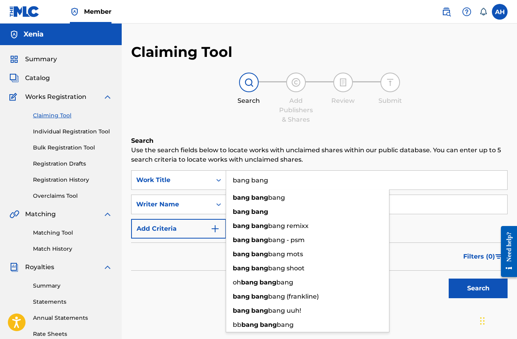
type input "bang bang"
click at [432, 205] on input "Search Form" at bounding box center [366, 204] width 281 height 19
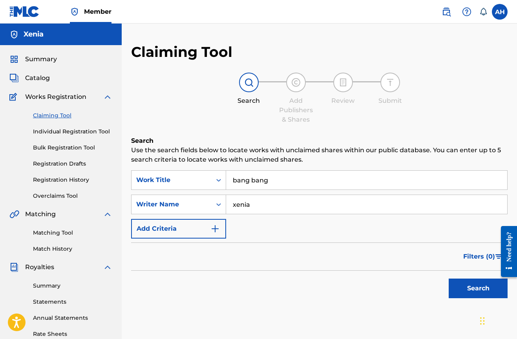
type input "xenia"
click at [478, 289] on button "Search" at bounding box center [478, 289] width 59 height 20
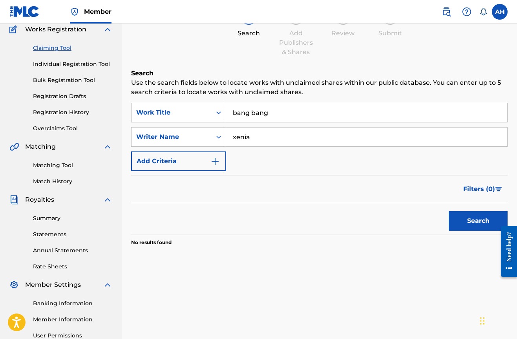
scroll to position [55, 0]
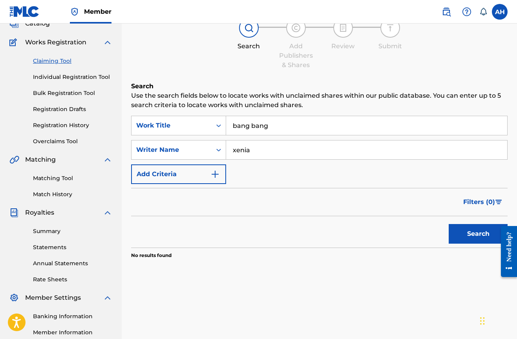
click at [275, 124] on input "bang bang" at bounding box center [366, 125] width 281 height 19
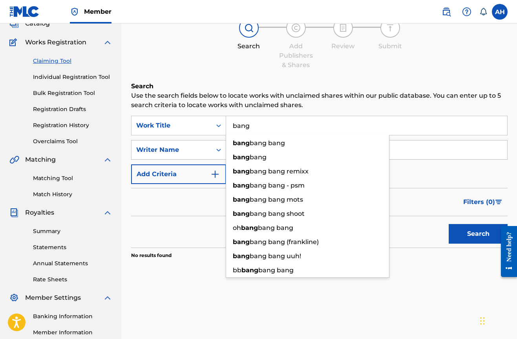
click at [478, 234] on button "Search" at bounding box center [478, 234] width 59 height 20
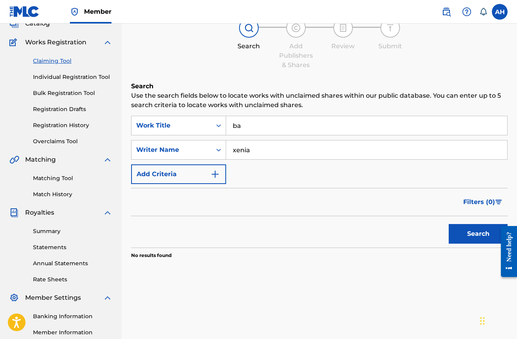
type input "b"
type input "BANG"
click at [478, 234] on button "Search" at bounding box center [478, 234] width 59 height 20
click at [165, 238] on div "Search" at bounding box center [319, 231] width 377 height 31
click at [61, 60] on link "Claiming Tool" at bounding box center [72, 61] width 79 height 8
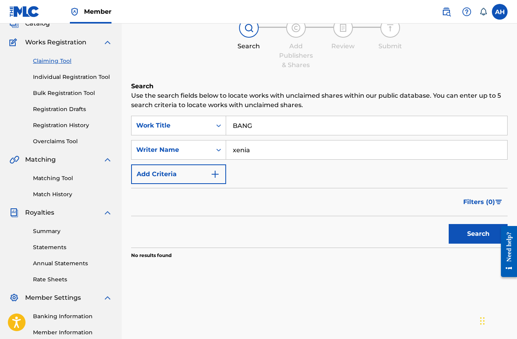
scroll to position [0, 0]
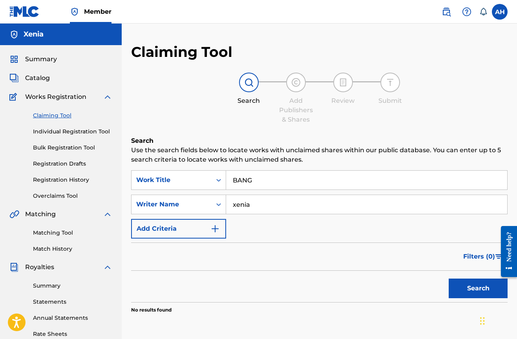
click at [263, 183] on input "BANG" at bounding box center [366, 180] width 281 height 19
click at [478, 289] on button "Search" at bounding box center [478, 289] width 59 height 20
drag, startPoint x: 271, startPoint y: 185, endPoint x: 227, endPoint y: 184, distance: 43.2
click at [227, 184] on input "BANG" at bounding box center [366, 180] width 281 height 19
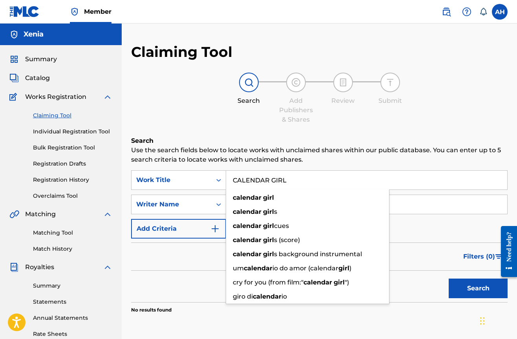
type input "CALENDAR GIRL"
click at [478, 289] on button "Search" at bounding box center [478, 289] width 59 height 20
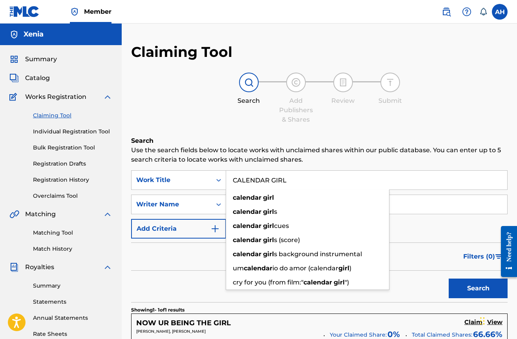
click at [425, 205] on input "xenia" at bounding box center [366, 204] width 281 height 19
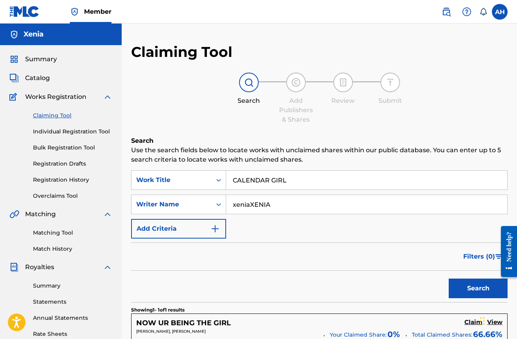
click at [478, 289] on button "Search" at bounding box center [478, 289] width 59 height 20
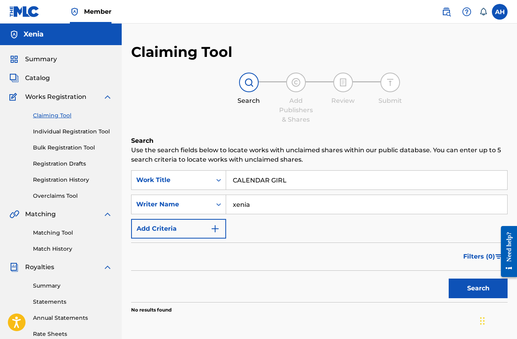
type input "xenia"
click at [478, 289] on button "Search" at bounding box center [478, 289] width 59 height 20
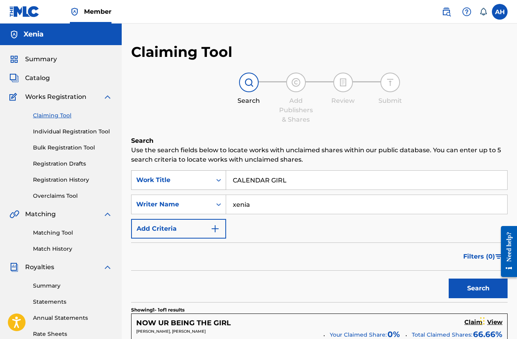
drag, startPoint x: 304, startPoint y: 187, endPoint x: 160, endPoint y: 175, distance: 144.2
click at [160, 175] on div "SearchWithCriteria067cd8e2-134a-4722-90ba-64dc567e4212 Work Title CALENDAR GIRL" at bounding box center [319, 180] width 377 height 20
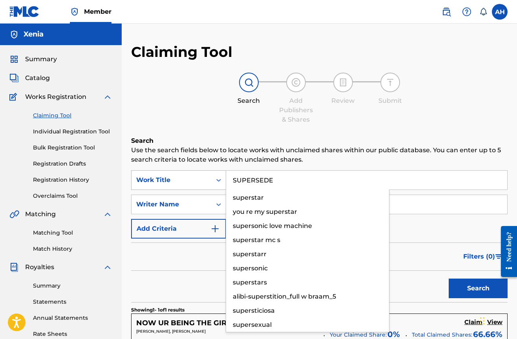
type input "SUPERSEDE"
click at [478, 289] on button "Search" at bounding box center [478, 289] width 59 height 20
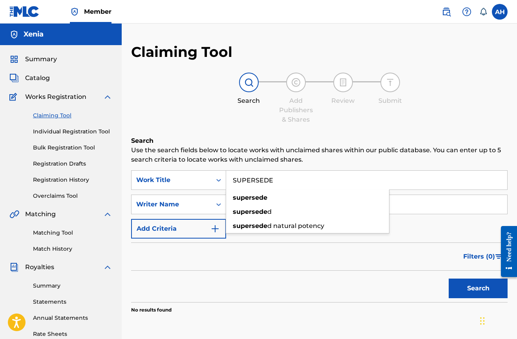
click at [400, 217] on div "SearchWithCriteria067cd8e2-134a-4722-90ba-64dc567e4212 Work Title SUPERSEDE sup…" at bounding box center [319, 204] width 377 height 68
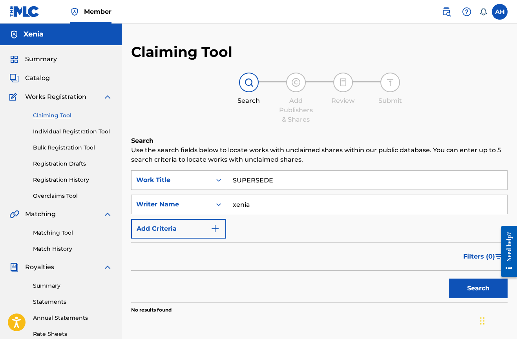
click at [67, 131] on link "Individual Registration Tool" at bounding box center [72, 132] width 79 height 8
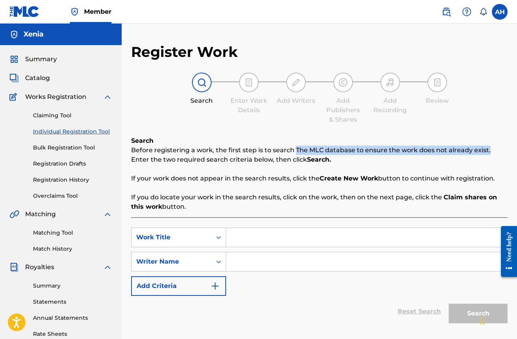
drag, startPoint x: 294, startPoint y: 150, endPoint x: 343, endPoint y: 169, distance: 52.1
click at [343, 169] on div "Search Before registering a work, the first step is to search The MLC database …" at bounding box center [319, 173] width 377 height 75
click at [360, 179] on strong "Create New Work" at bounding box center [349, 178] width 59 height 7
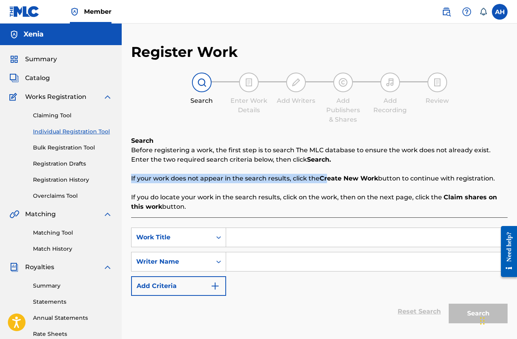
drag, startPoint x: 324, startPoint y: 177, endPoint x: 373, endPoint y: 189, distance: 50.0
click at [373, 189] on div "Search Before registering a work, the first step is to search The MLC database …" at bounding box center [319, 173] width 377 height 75
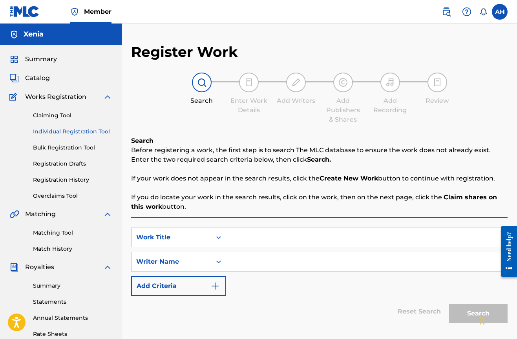
click at [278, 193] on p "If you do locate your work in the search results, click on the work, then on th…" at bounding box center [319, 202] width 377 height 19
click at [45, 38] on div "Xenia" at bounding box center [61, 35] width 122 height 22
click at [44, 58] on span "Summary" at bounding box center [41, 59] width 32 height 9
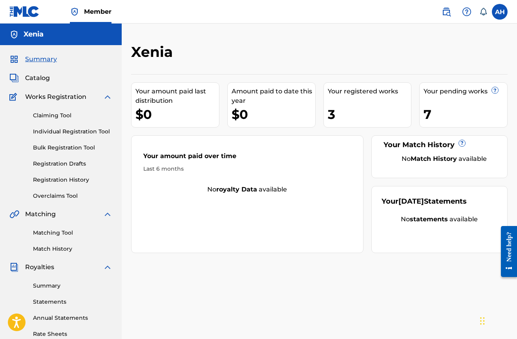
click at [54, 115] on link "Claiming Tool" at bounding box center [72, 116] width 79 height 8
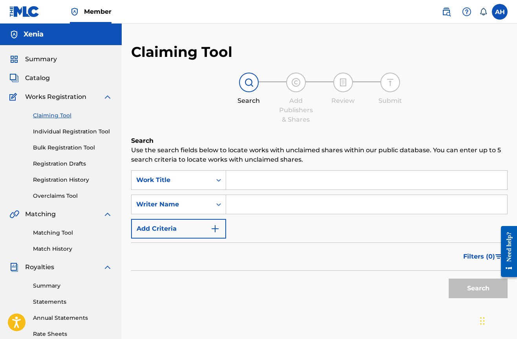
click at [254, 181] on input "Search Form" at bounding box center [366, 180] width 281 height 19
type input "l"
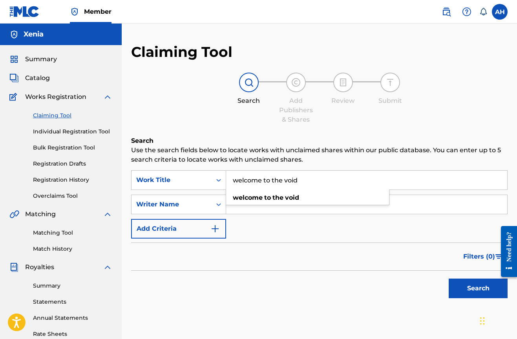
type input "welcome to the void"
click at [432, 209] on input "Search Form" at bounding box center [366, 204] width 281 height 19
type input "c"
type input "xenia"
click at [478, 289] on button "Search" at bounding box center [478, 289] width 59 height 20
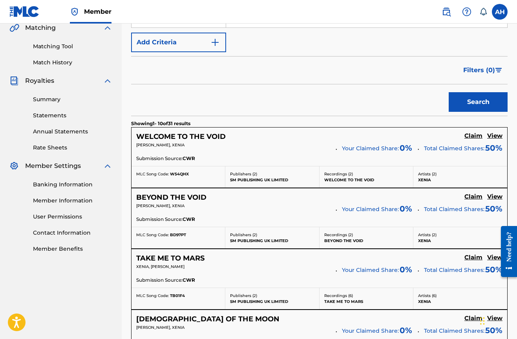
scroll to position [197, 0]
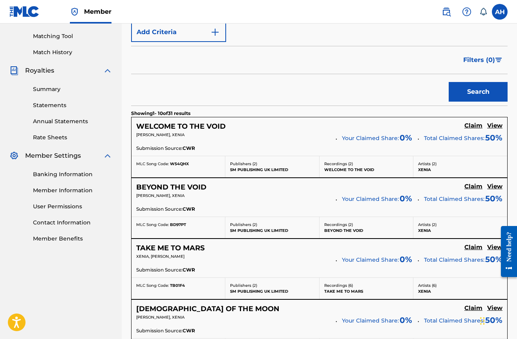
click at [467, 124] on h5 "Claim" at bounding box center [474, 125] width 18 height 7
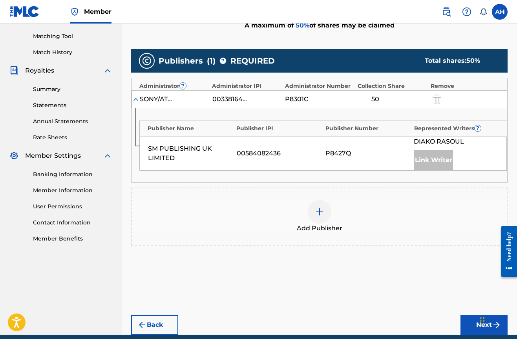
click at [318, 214] on img at bounding box center [319, 211] width 9 height 9
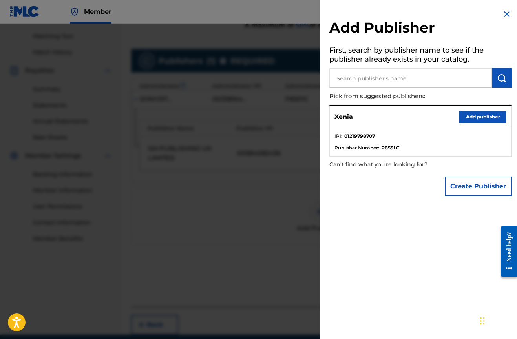
click at [481, 111] on button "Add publisher" at bounding box center [482, 117] width 47 height 12
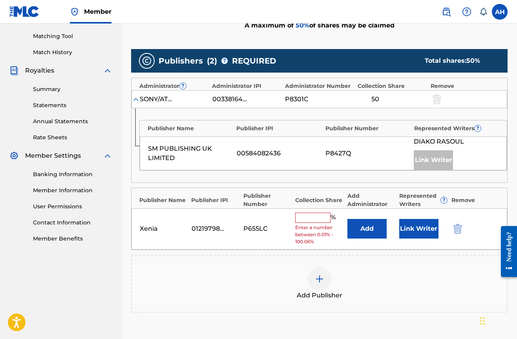
click at [310, 218] on input "text" at bounding box center [312, 218] width 35 height 10
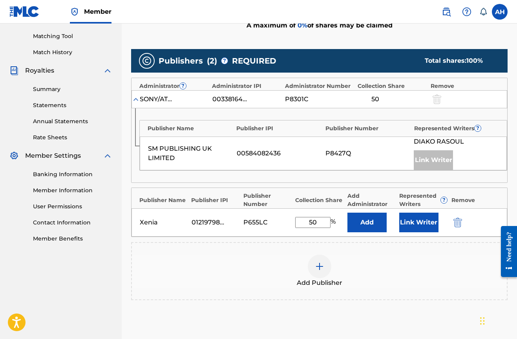
type input "50"
click at [420, 221] on button "Link Writer" at bounding box center [418, 223] width 39 height 20
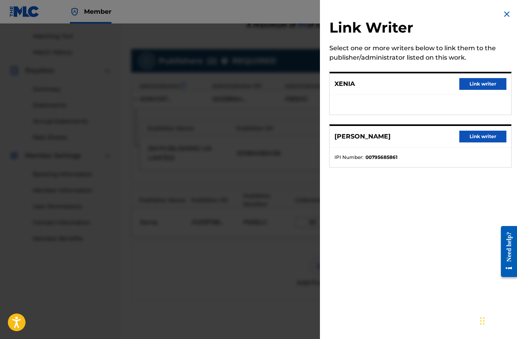
click at [474, 88] on button "Link writer" at bounding box center [482, 84] width 47 height 12
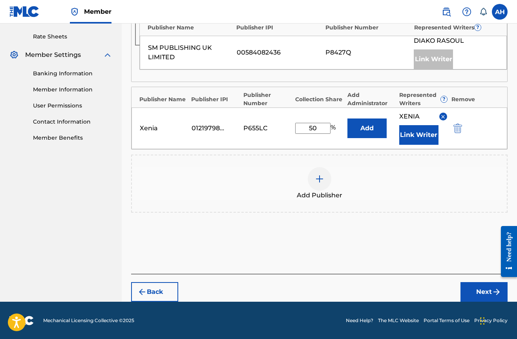
click at [468, 288] on button "Next" at bounding box center [484, 292] width 47 height 20
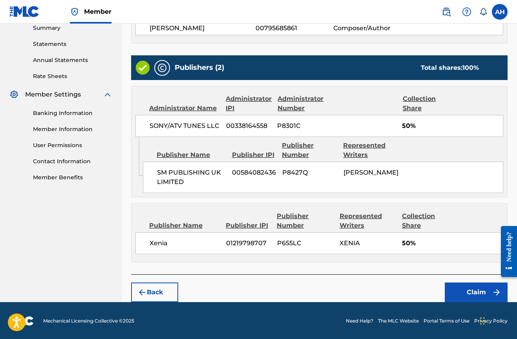
scroll to position [257, 0]
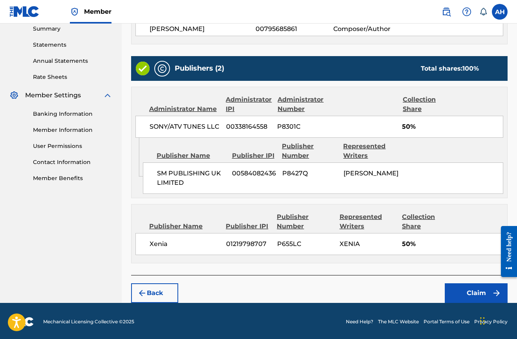
click at [472, 284] on button "Claim" at bounding box center [476, 294] width 63 height 20
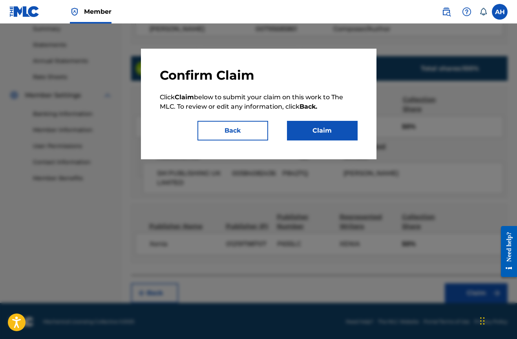
click at [321, 127] on button "Claim" at bounding box center [322, 131] width 71 height 20
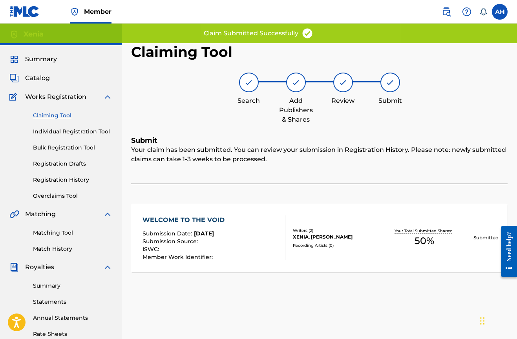
scroll to position [0, 0]
click at [37, 57] on span "Summary" at bounding box center [41, 59] width 32 height 9
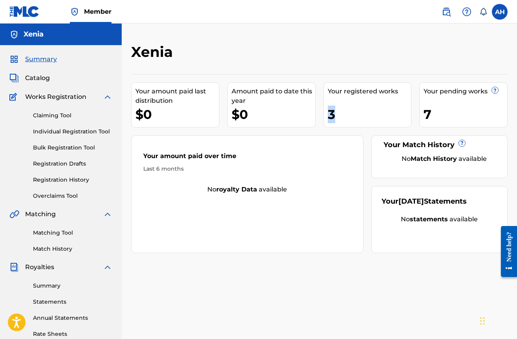
drag, startPoint x: 328, startPoint y: 113, endPoint x: 364, endPoint y: 129, distance: 38.7
click at [363, 128] on div "Your amount paid last distribution $0 Amount paid to date this year $0 Your reg…" at bounding box center [319, 163] width 377 height 179
click at [364, 129] on div "Your amount paid last distribution $0 Amount paid to date this year $0 Your reg…" at bounding box center [319, 163] width 377 height 179
